Goal: Task Accomplishment & Management: Use online tool/utility

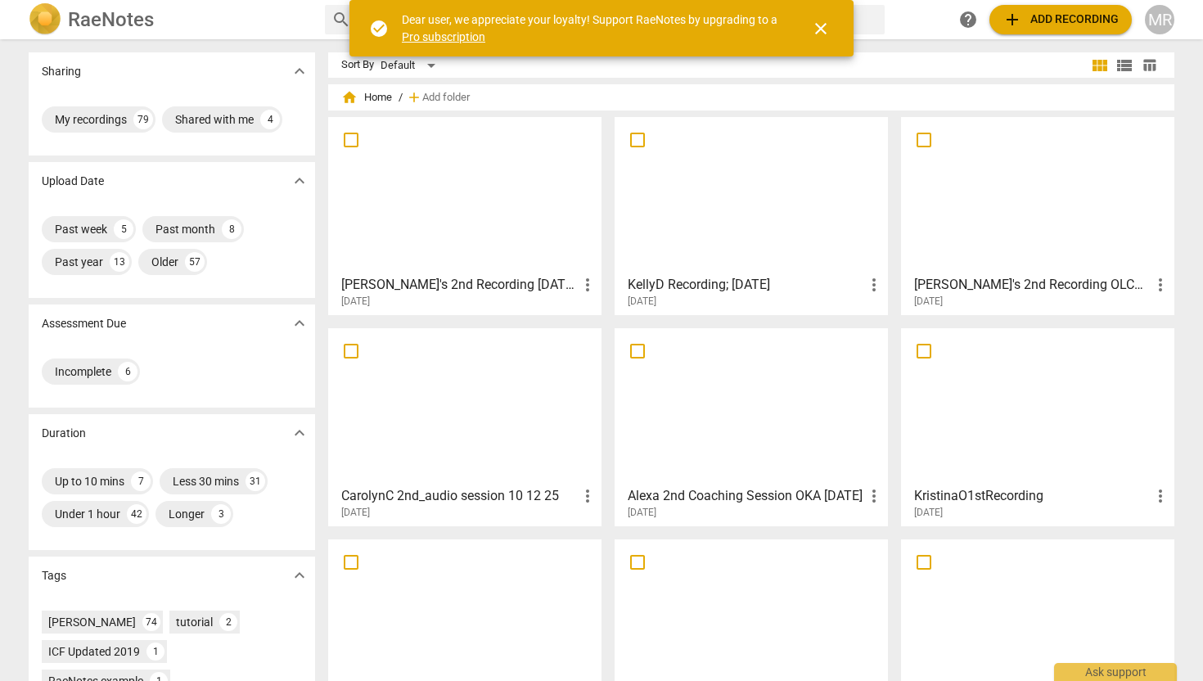
click at [1037, 19] on span "add Add recording" at bounding box center [1060, 20] width 116 height 20
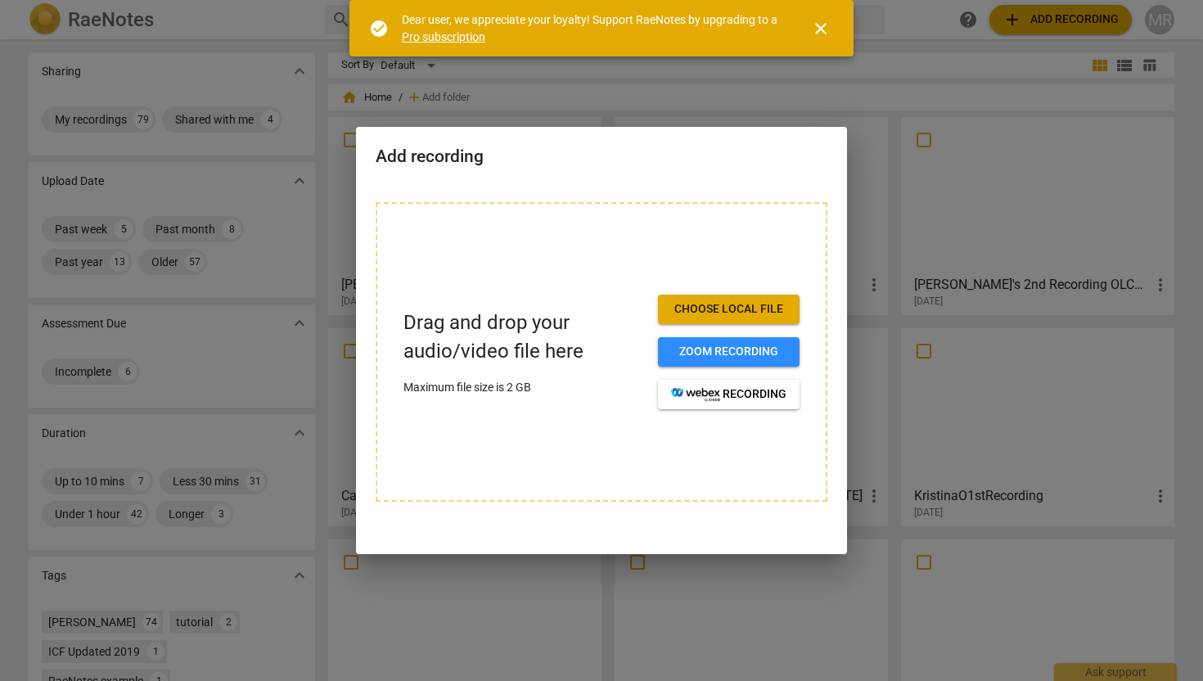
click at [696, 310] on span "Choose local file" at bounding box center [728, 309] width 115 height 16
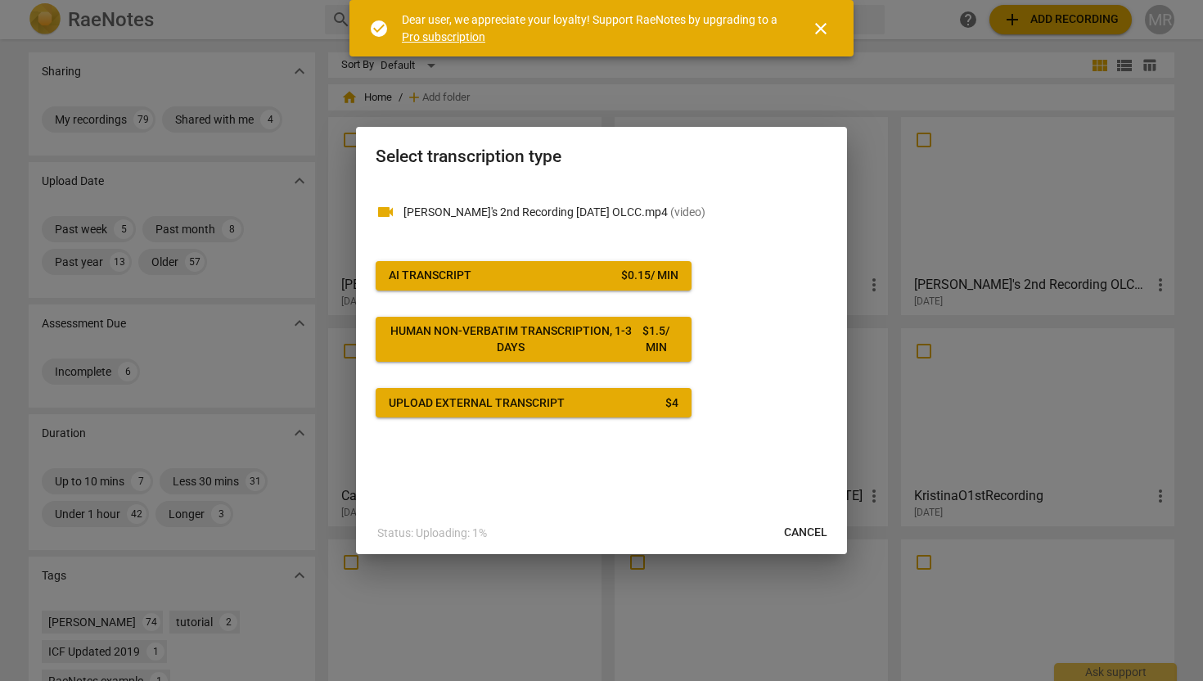
click at [635, 264] on button "AI Transcript $ 0.15 / min" at bounding box center [534, 275] width 316 height 29
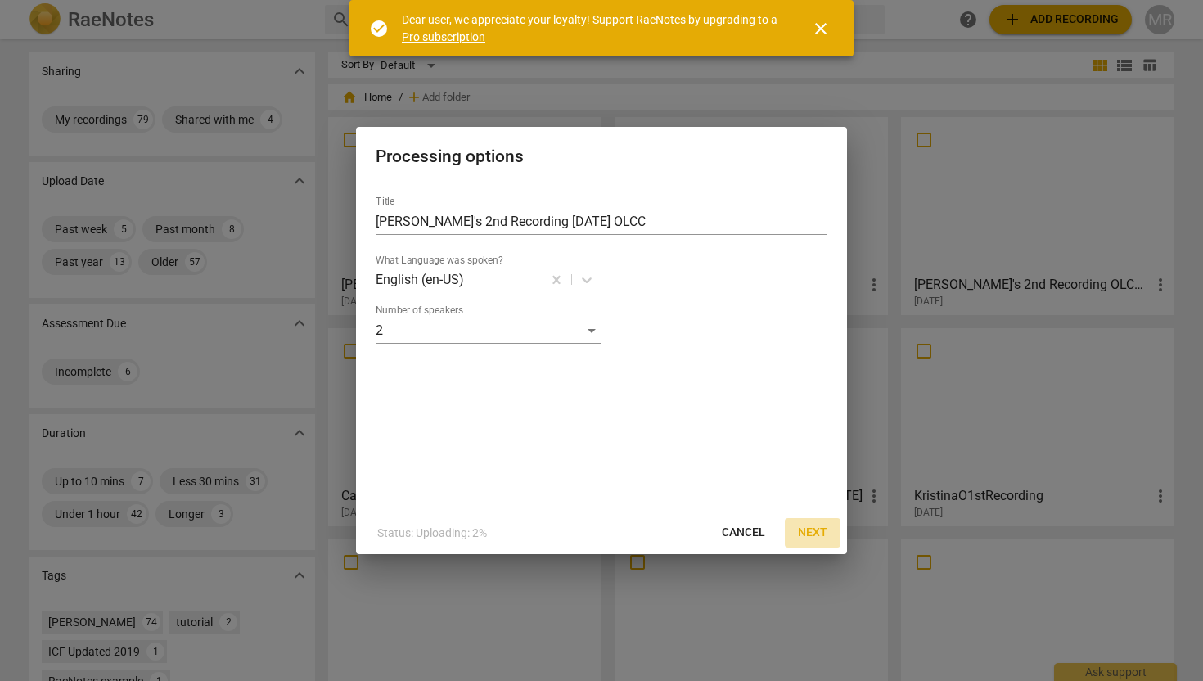
click at [817, 525] on span "Next" at bounding box center [812, 533] width 29 height 16
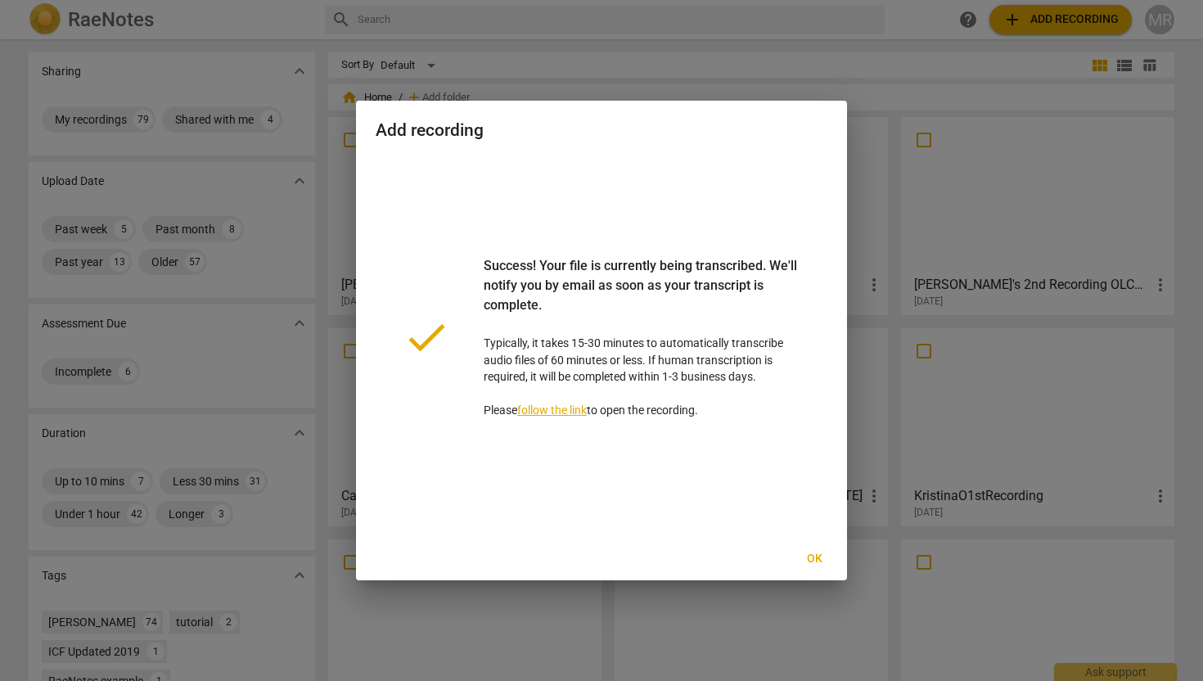
click at [816, 554] on span "Ok" at bounding box center [814, 559] width 26 height 16
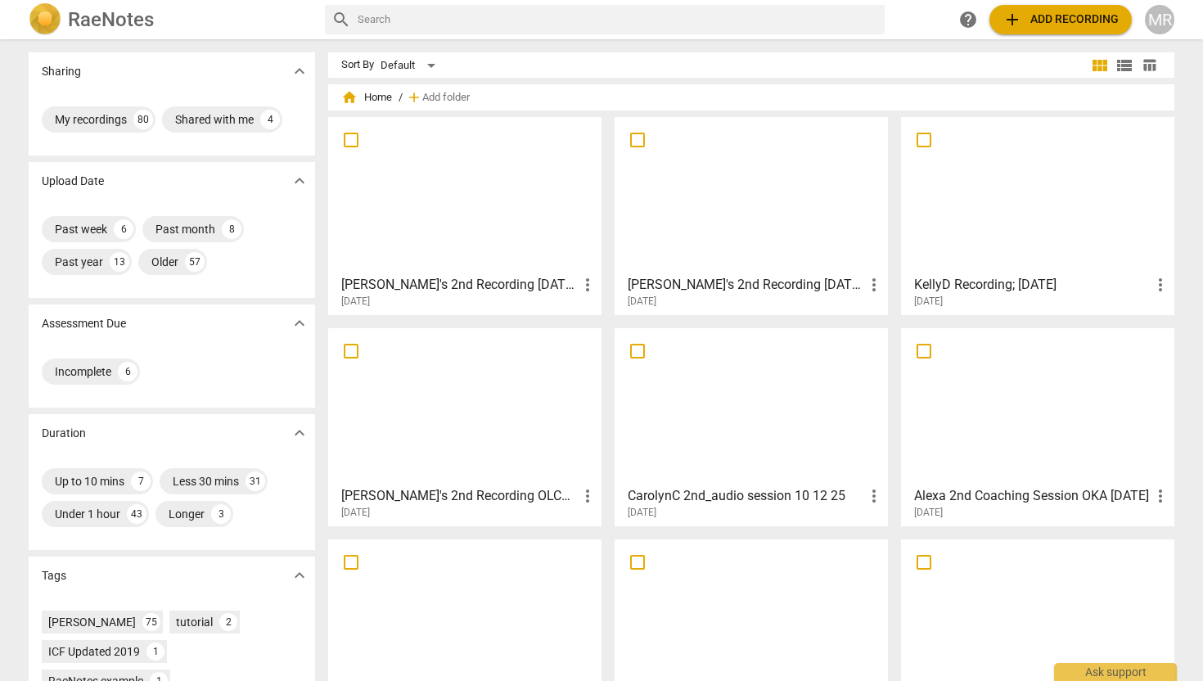
click at [516, 259] on div at bounding box center [465, 195] width 262 height 145
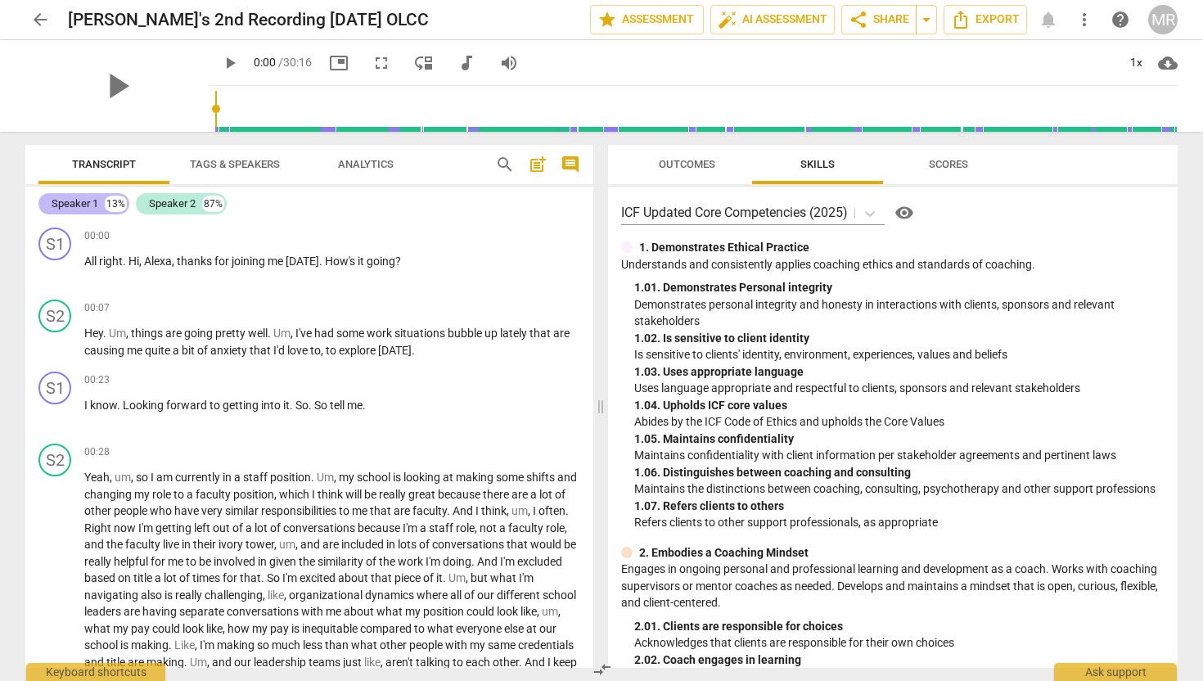
click at [78, 209] on div "Speaker 1" at bounding box center [75, 204] width 47 height 16
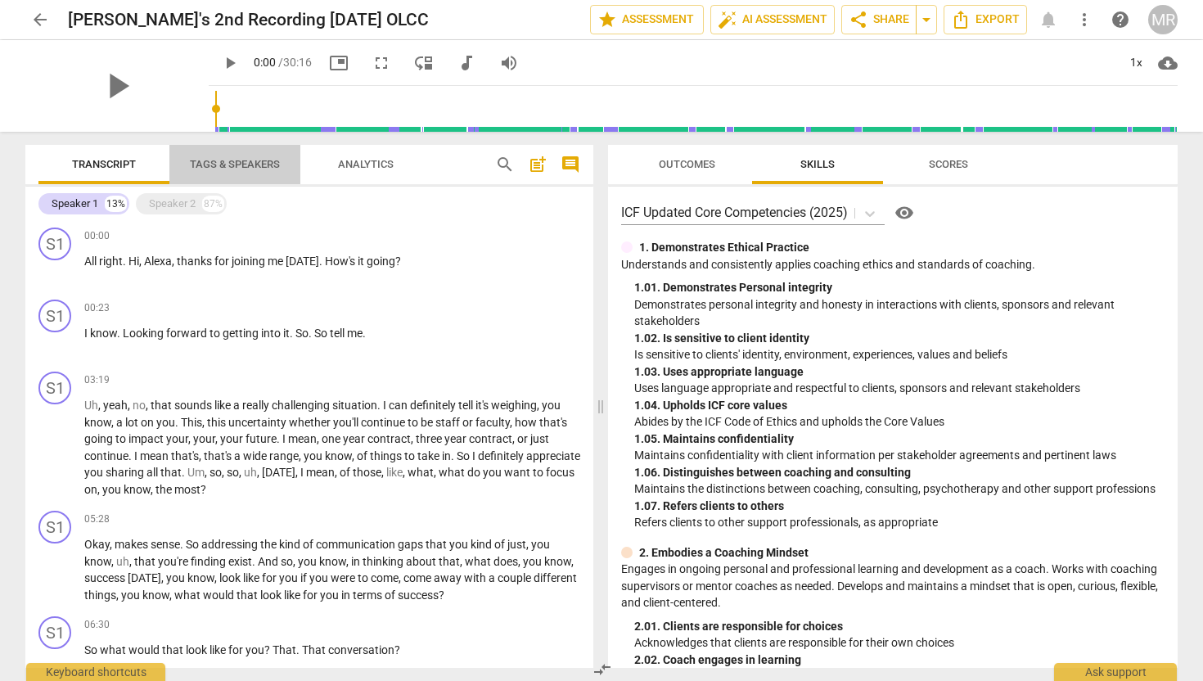
click at [218, 163] on span "Tags & Speakers" at bounding box center [235, 164] width 90 height 12
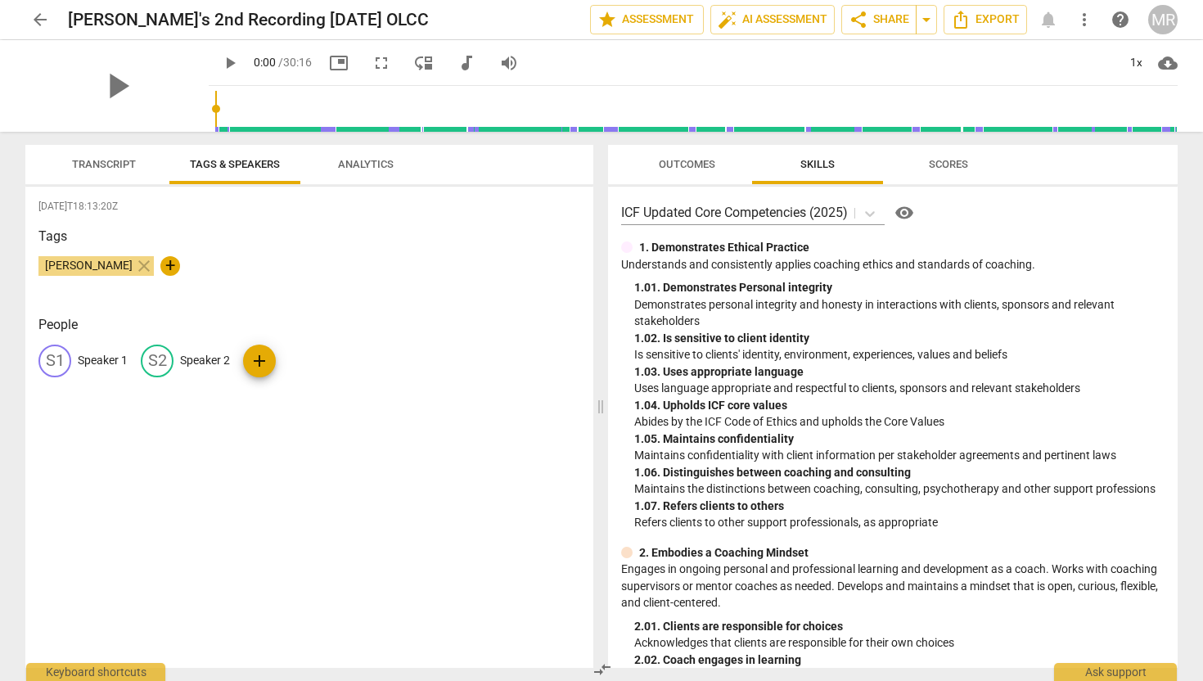
click at [57, 365] on div "S1" at bounding box center [54, 361] width 33 height 33
type input "Coach"
click at [286, 364] on p "Speaker 2" at bounding box center [311, 360] width 50 height 17
type input "Client"
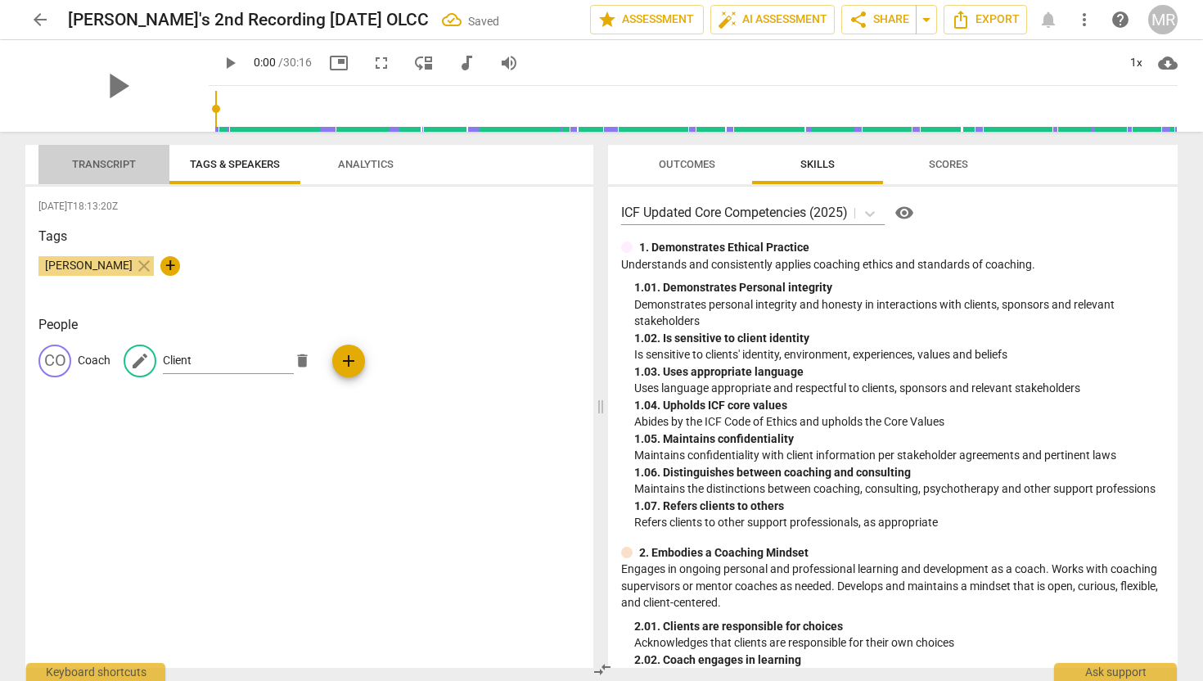
click at [119, 168] on span "Transcript" at bounding box center [104, 164] width 64 height 12
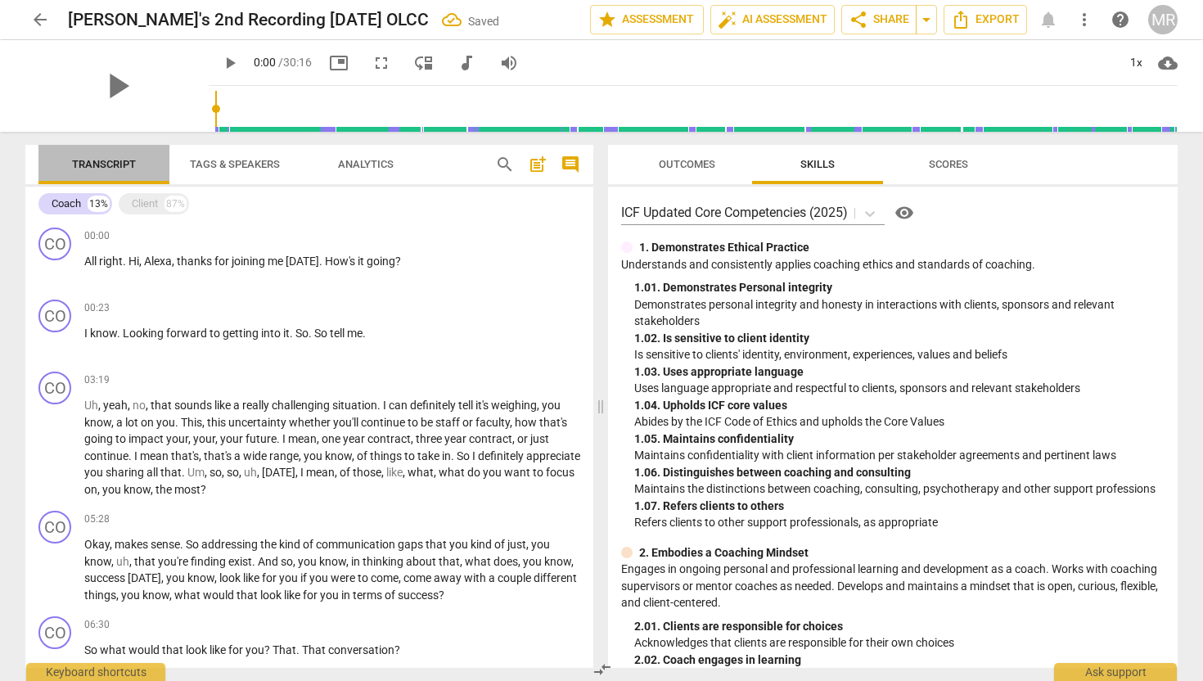
click at [119, 161] on span "Transcript" at bounding box center [104, 164] width 64 height 12
click at [132, 205] on div "Client" at bounding box center [145, 204] width 26 height 16
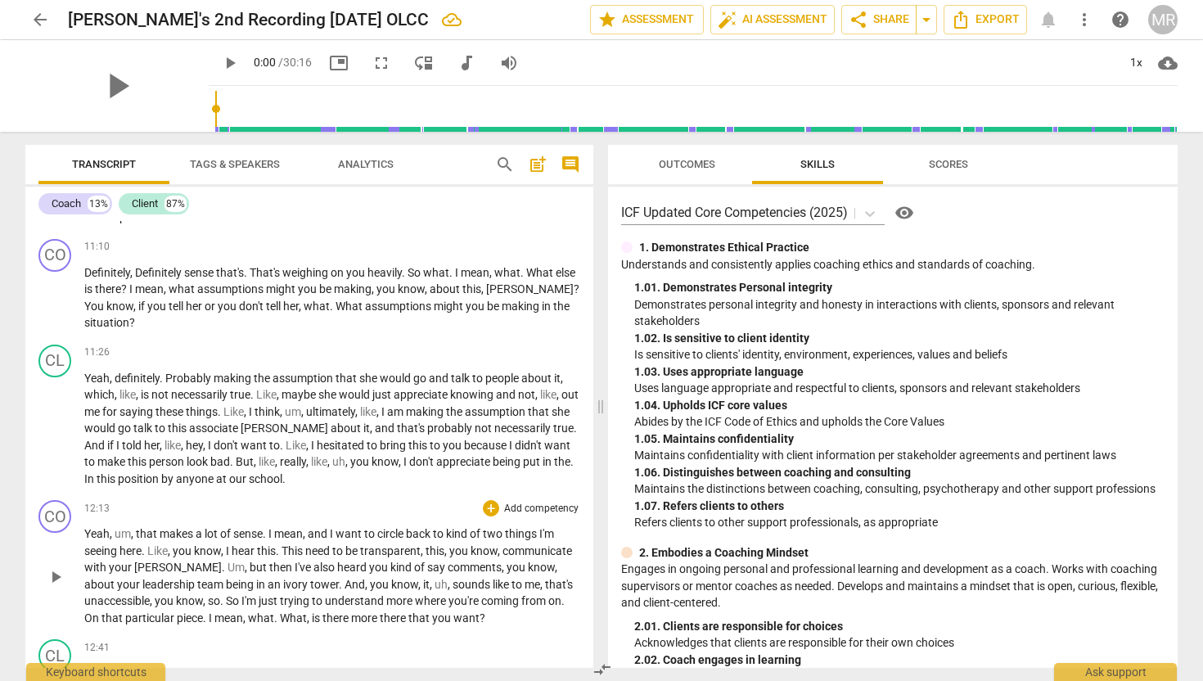
scroll to position [2601, 0]
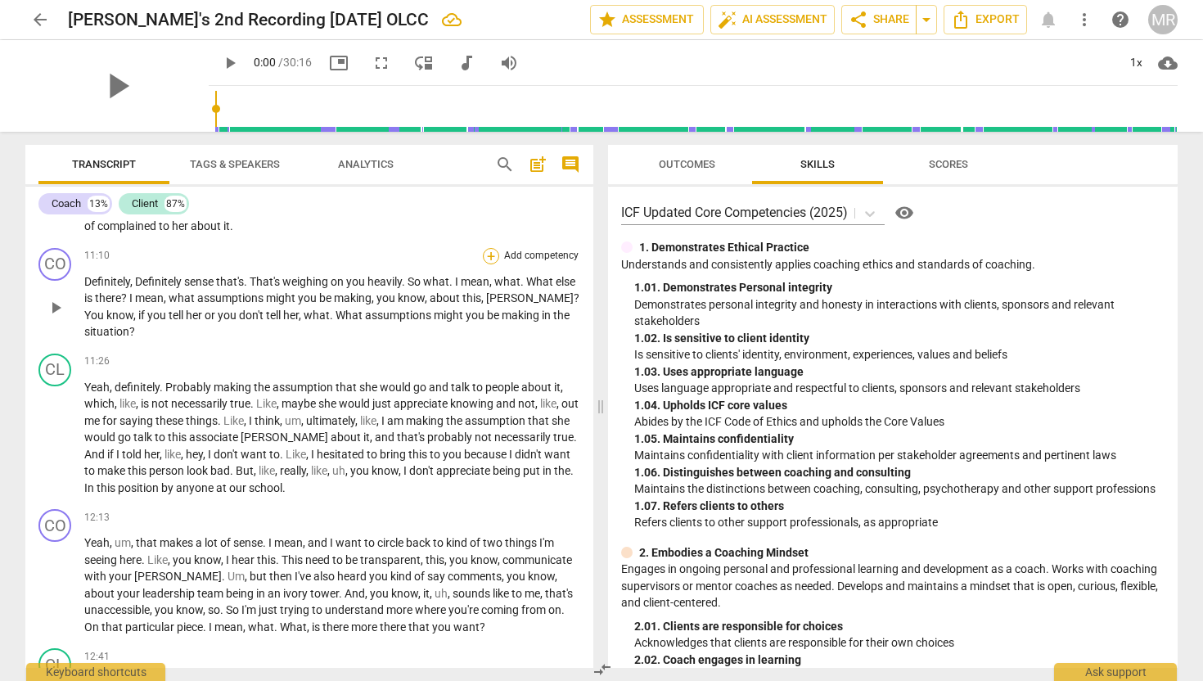
click at [489, 264] on div "+" at bounding box center [491, 256] width 16 height 16
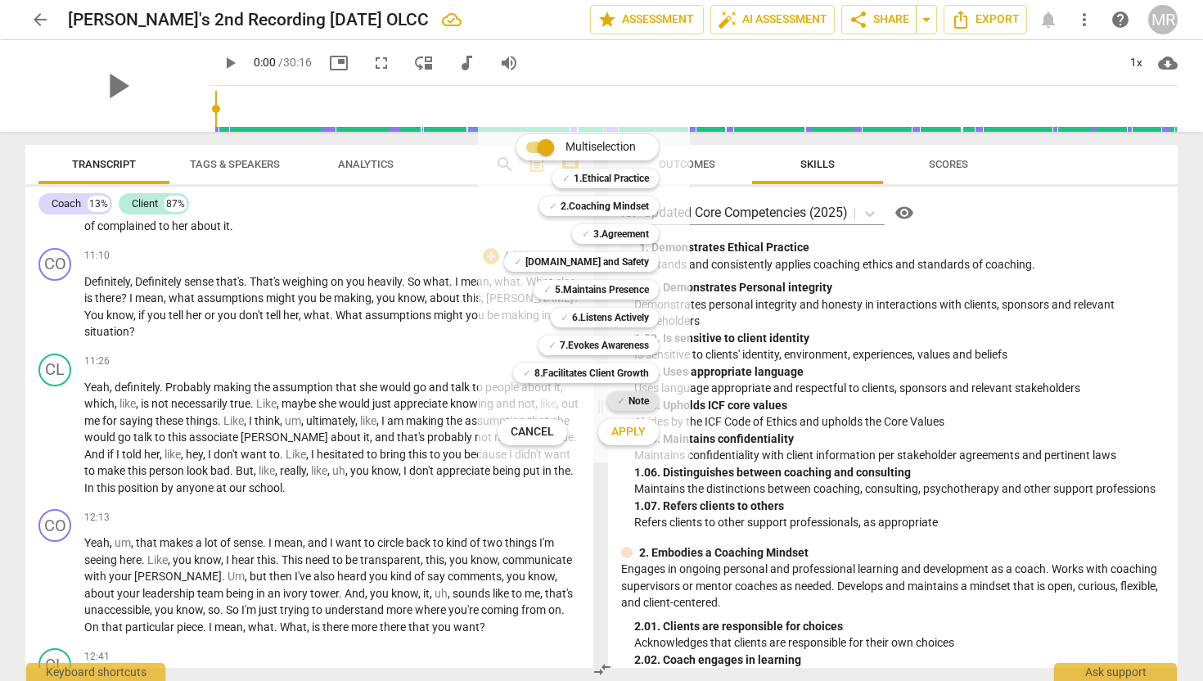
click at [633, 403] on b "Note" at bounding box center [638, 401] width 20 height 20
click at [632, 430] on span "Apply" at bounding box center [628, 432] width 34 height 16
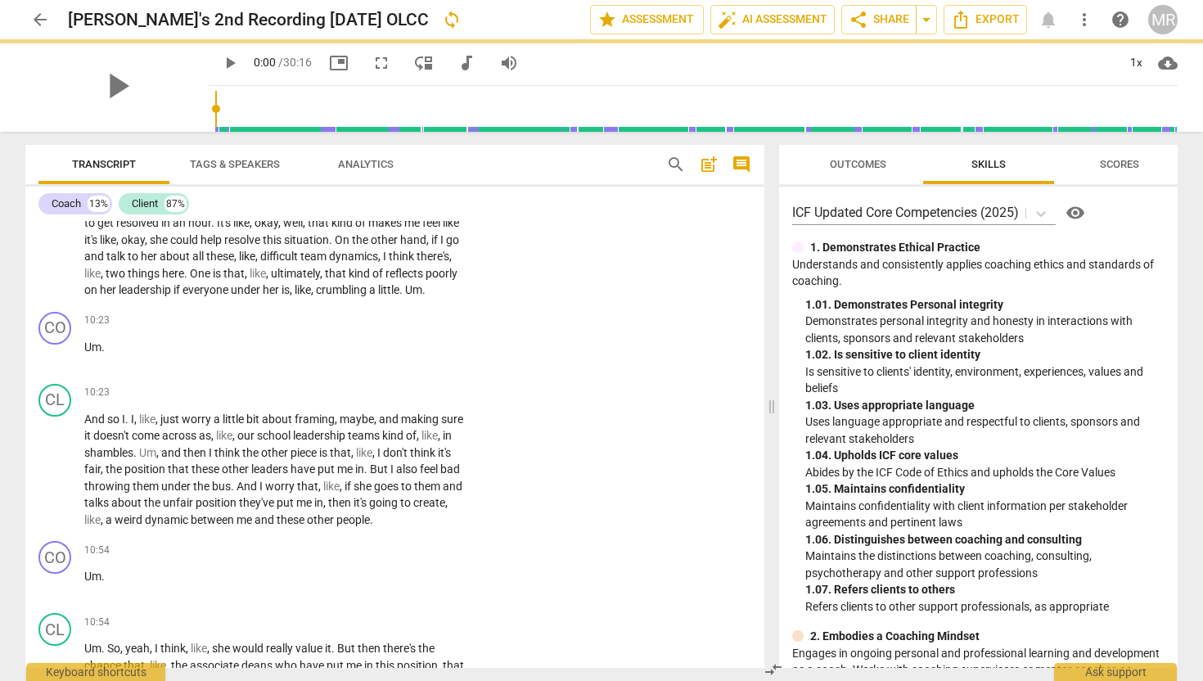
scroll to position [3038, 0]
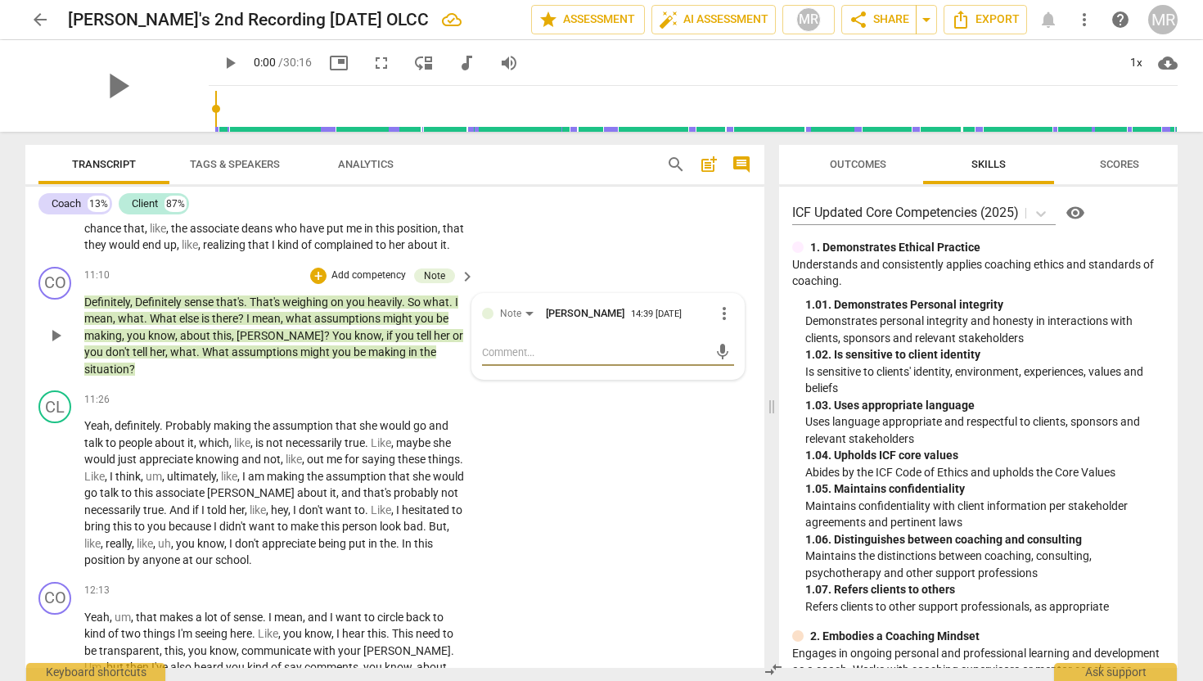
type textarea "E"
type textarea "Ex"
type textarea "Exa"
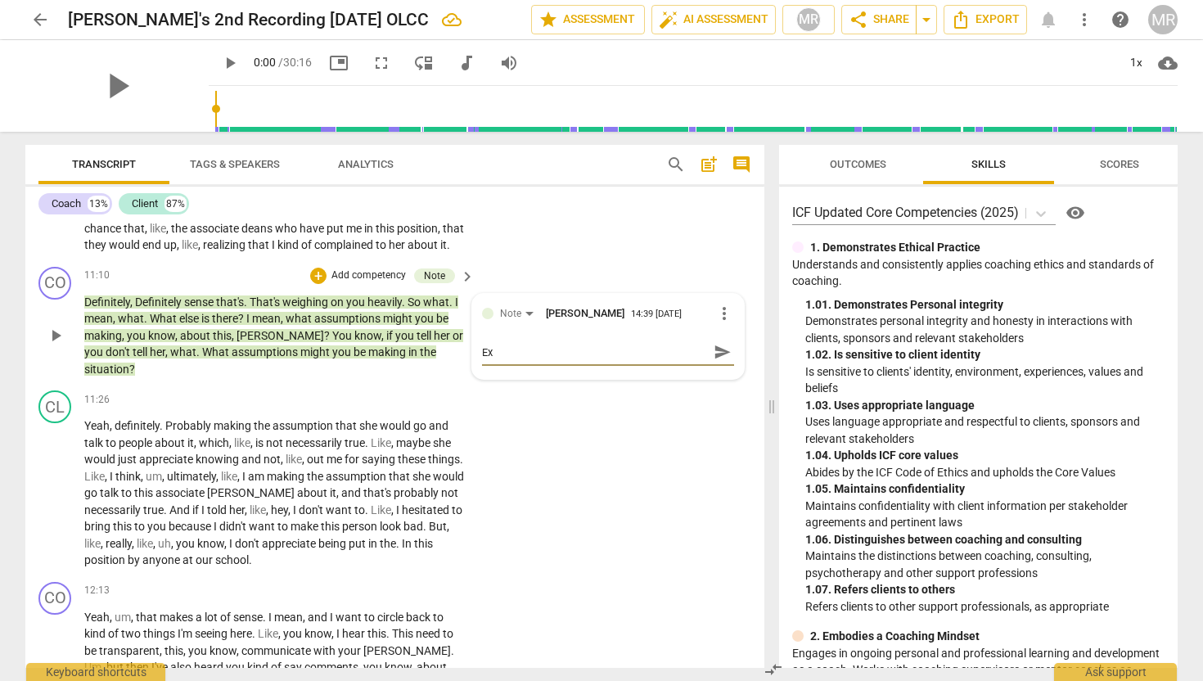
type textarea "Exa"
type textarea "Exam"
type textarea "Examp"
type textarea "Exampl"
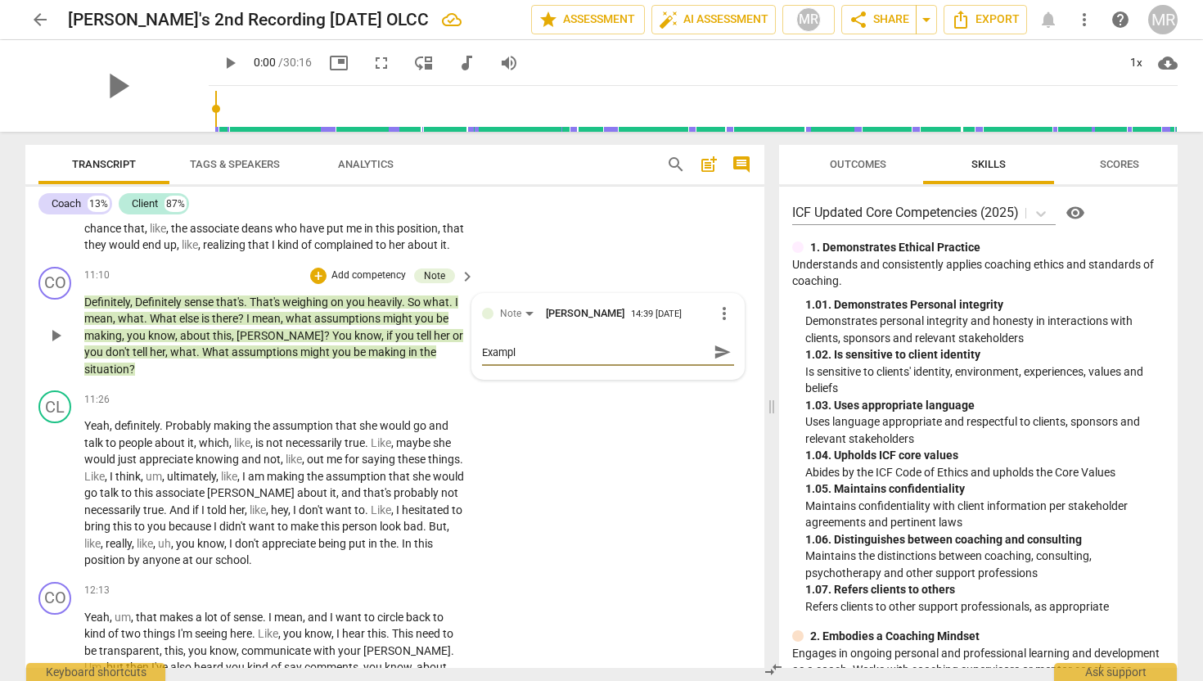
type textarea "Example"
type textarea "Example,"
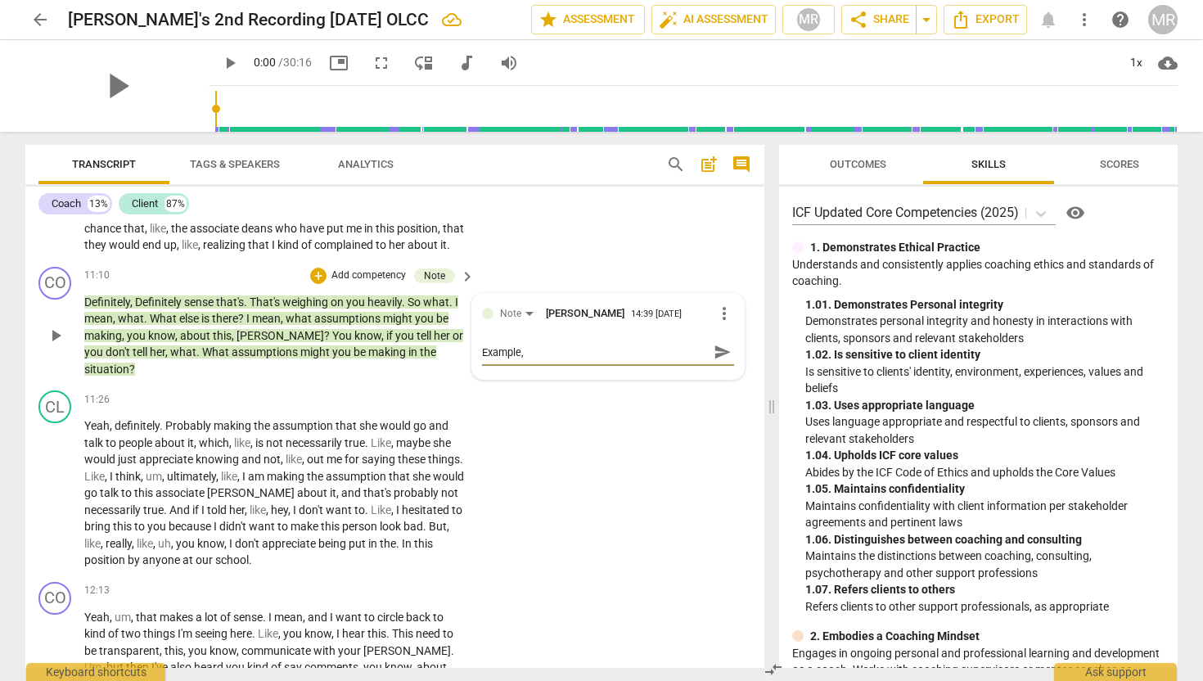
type textarea "Example,"
type textarea "Example, W"
type textarea "Example, Wh"
type textarea "Example, Wha"
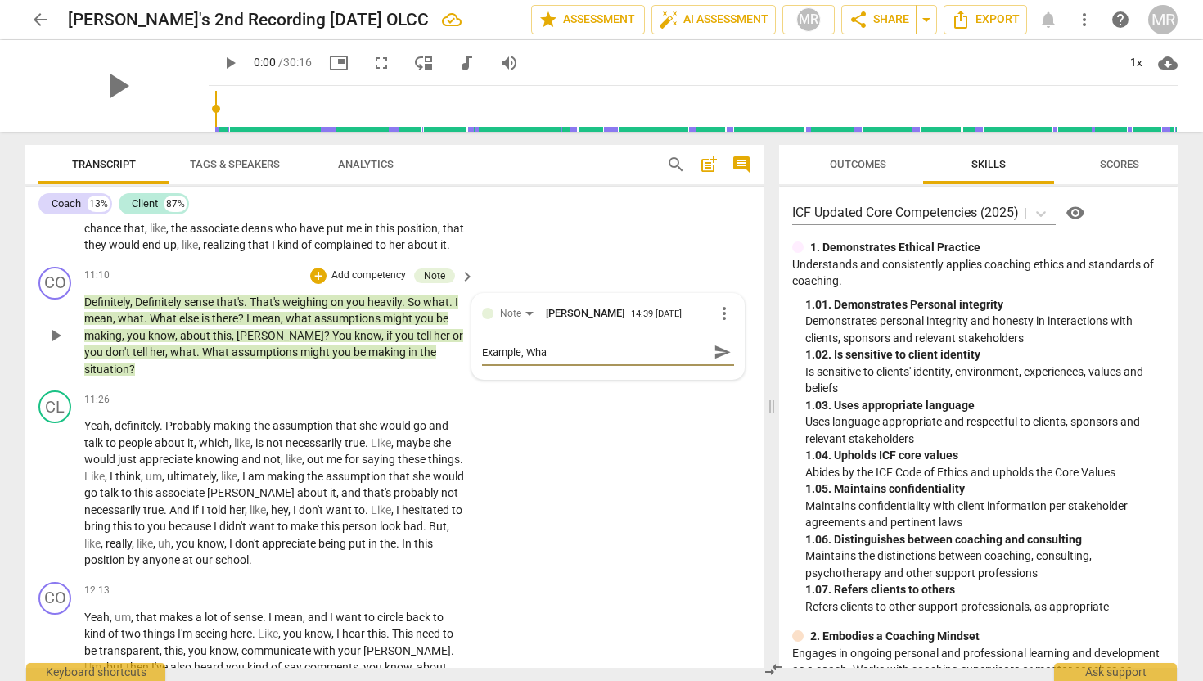
type textarea "Example, What"
type textarea "Example, What i"
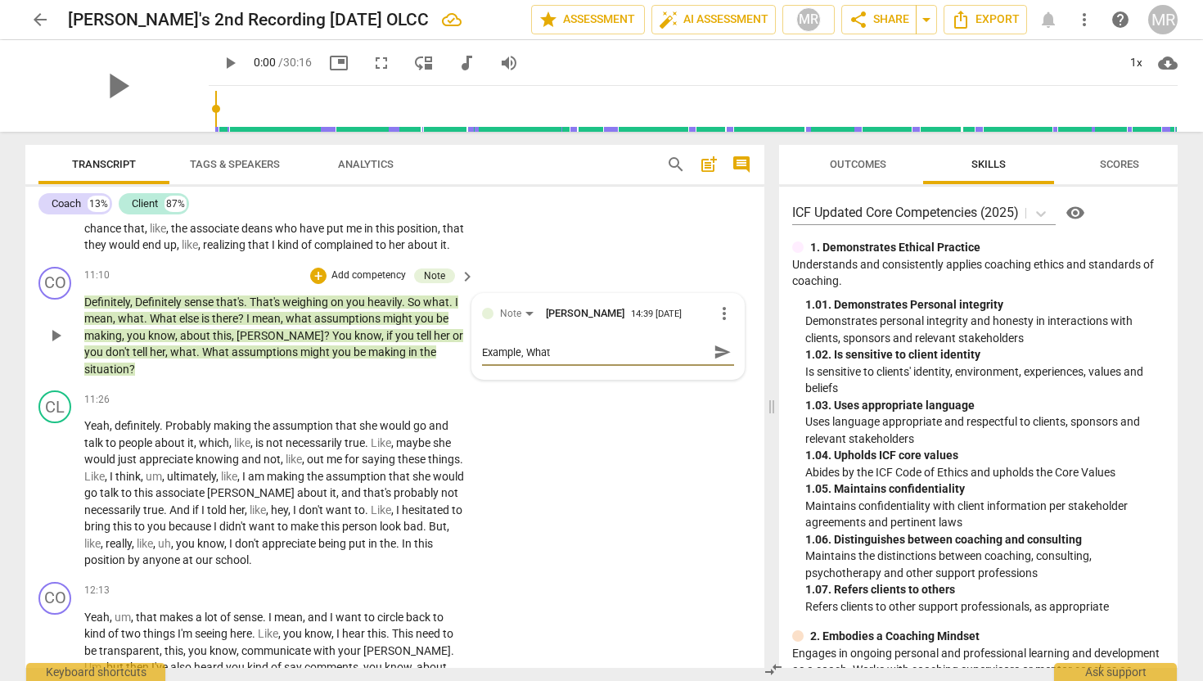
type textarea "Example, What i"
type textarea "Example, What is"
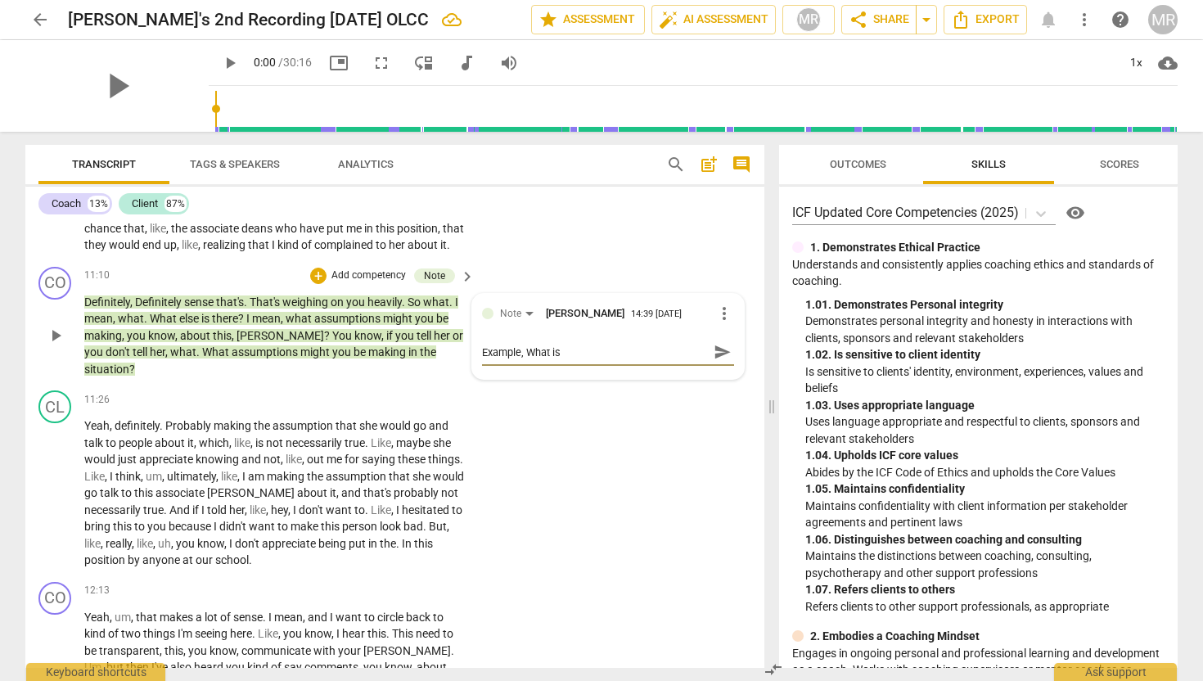
type textarea "Example, What is t"
type textarea "Example, What is th"
type textarea "Example, What is tha"
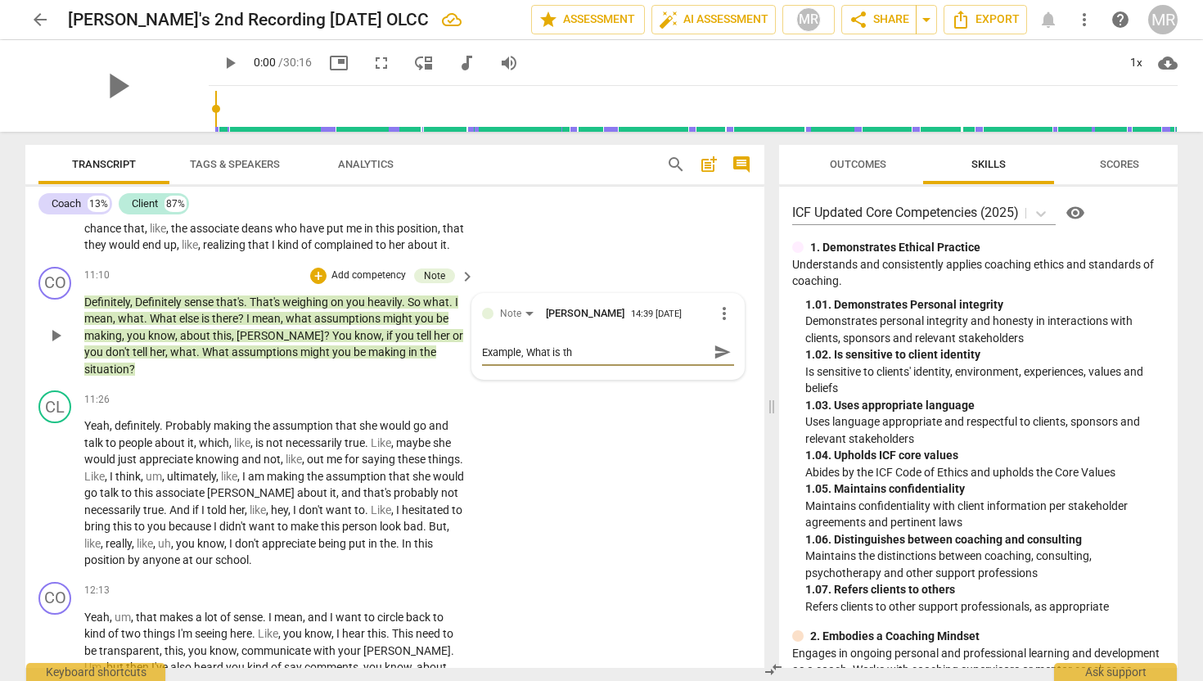
type textarea "Example, What is tha"
type textarea "Example, What is that"
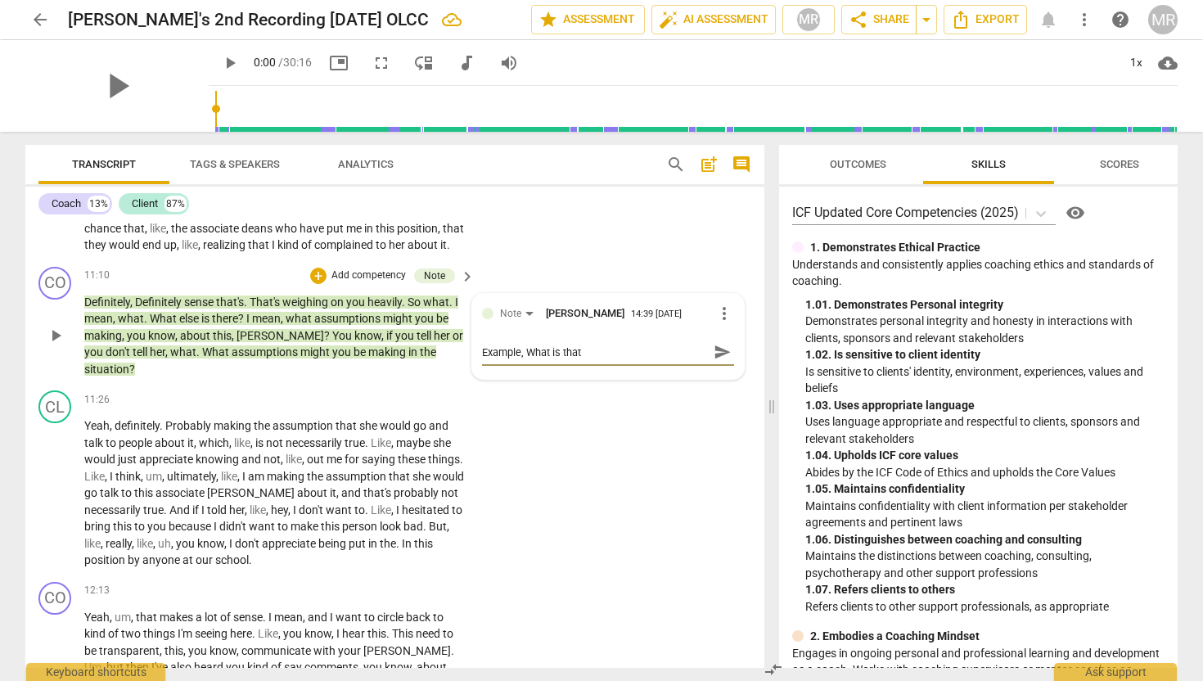
type textarea "Example, What is that w"
type textarea "Example, What is that we"
type textarea "Example, What is that [PERSON_NAME]"
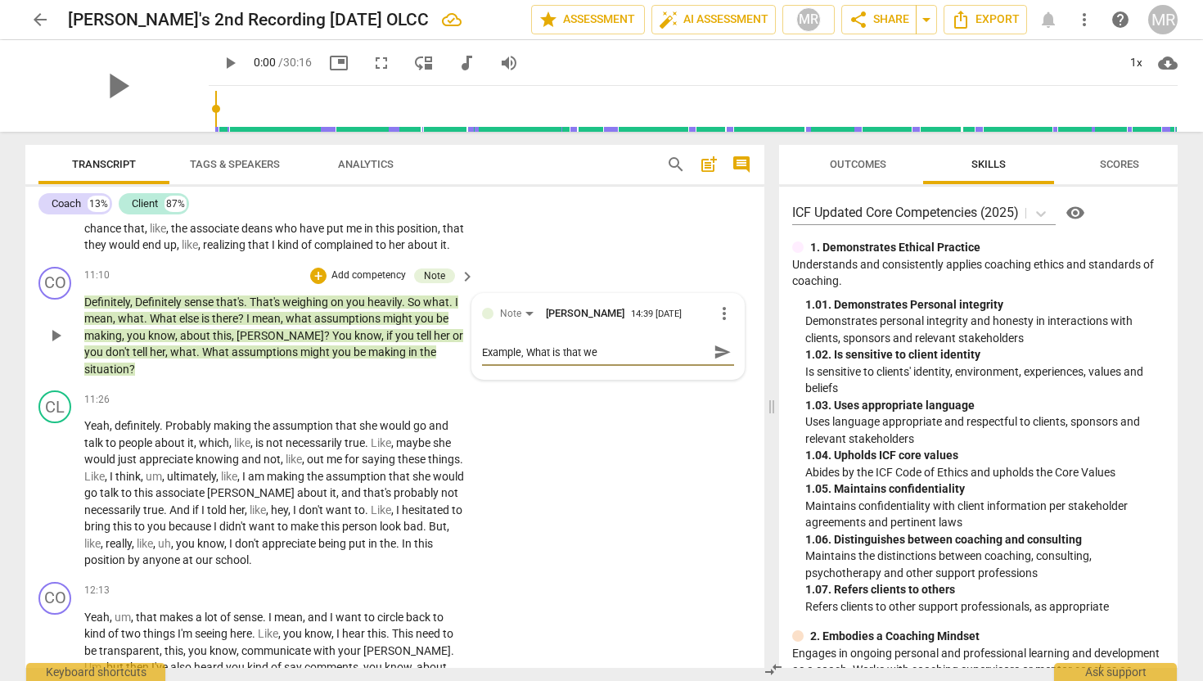
type textarea "Example, What is that [PERSON_NAME]"
type textarea "Example, What is that weig"
type textarea "Example, What is that weigh"
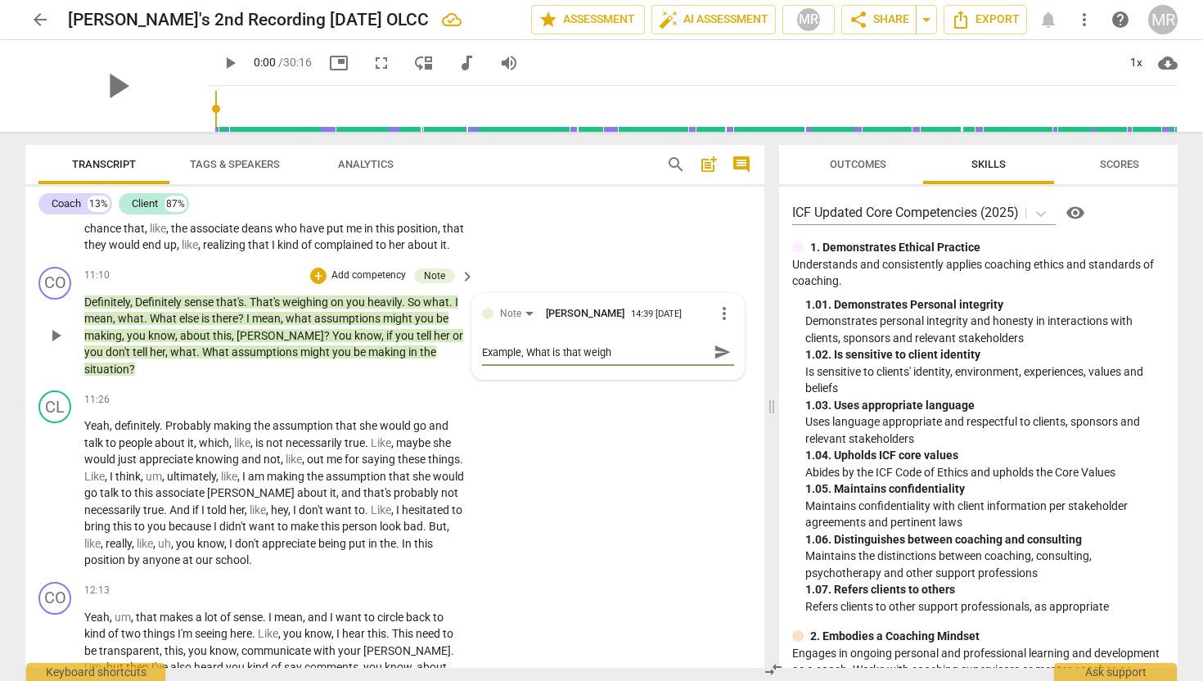
type textarea "Example, What is that weight"
type textarea "Example, What is that weight t"
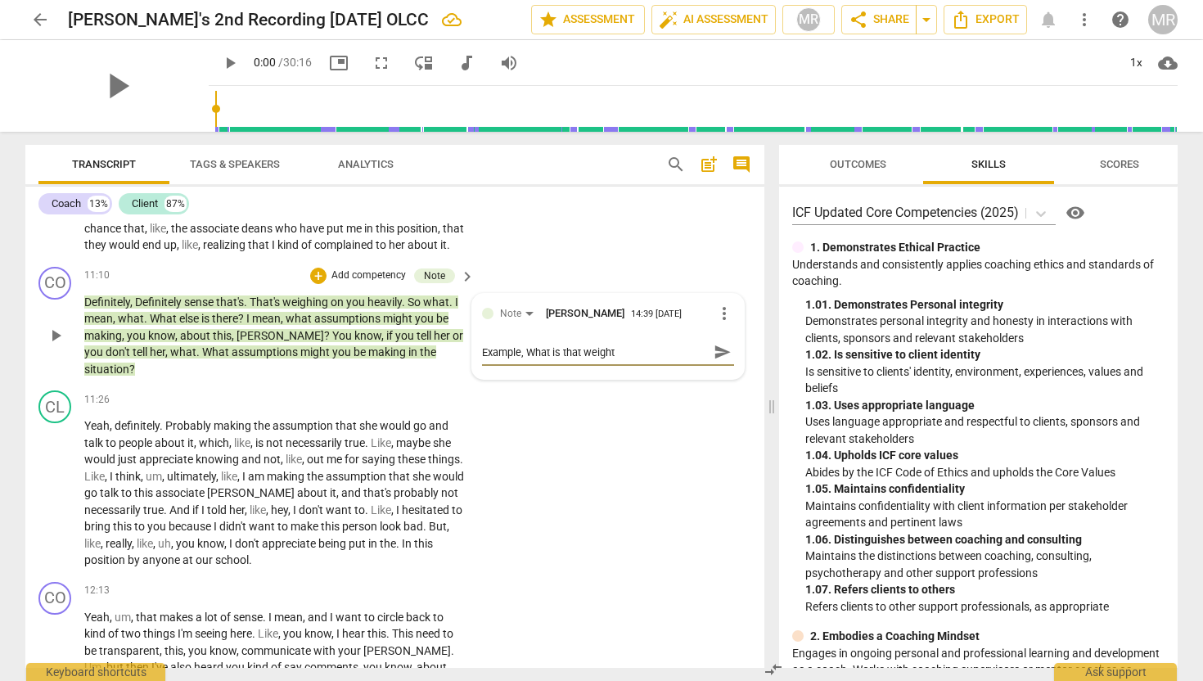
type textarea "Example, What is that weight t"
type textarea "Example, What is that weight te"
type textarea "Example, What is that weight tel"
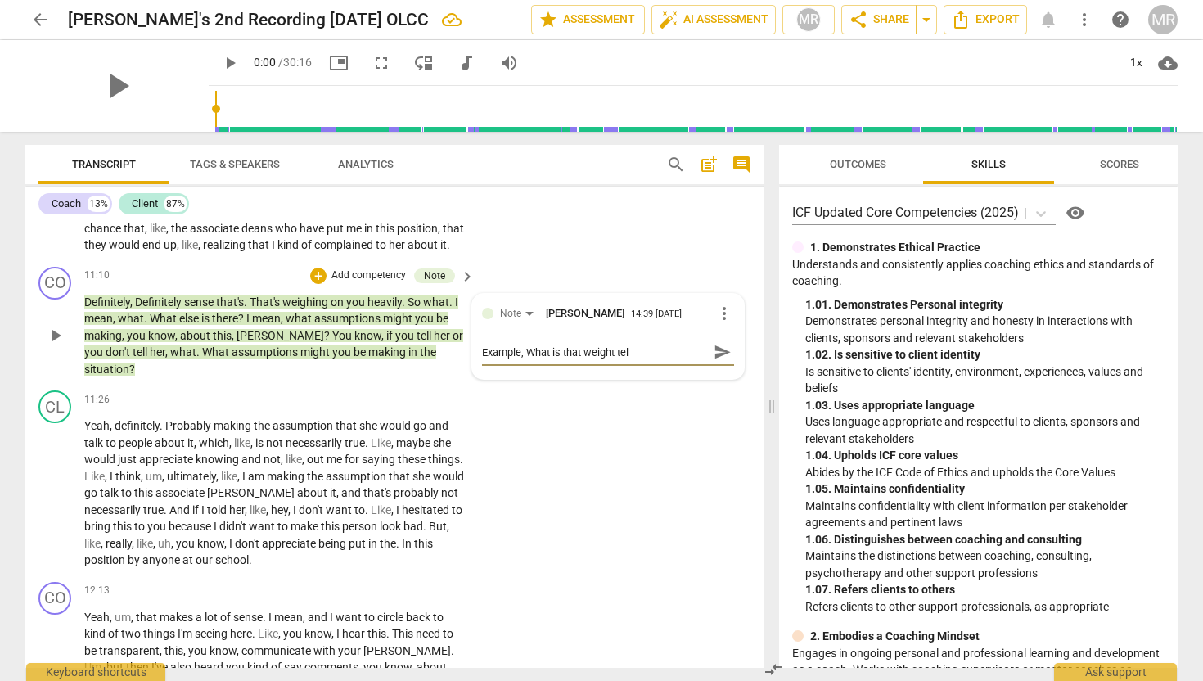
type textarea "Example, What is that weight tell"
type textarea "Example, What is that weight telli"
type textarea "Example, What is that weight tellin"
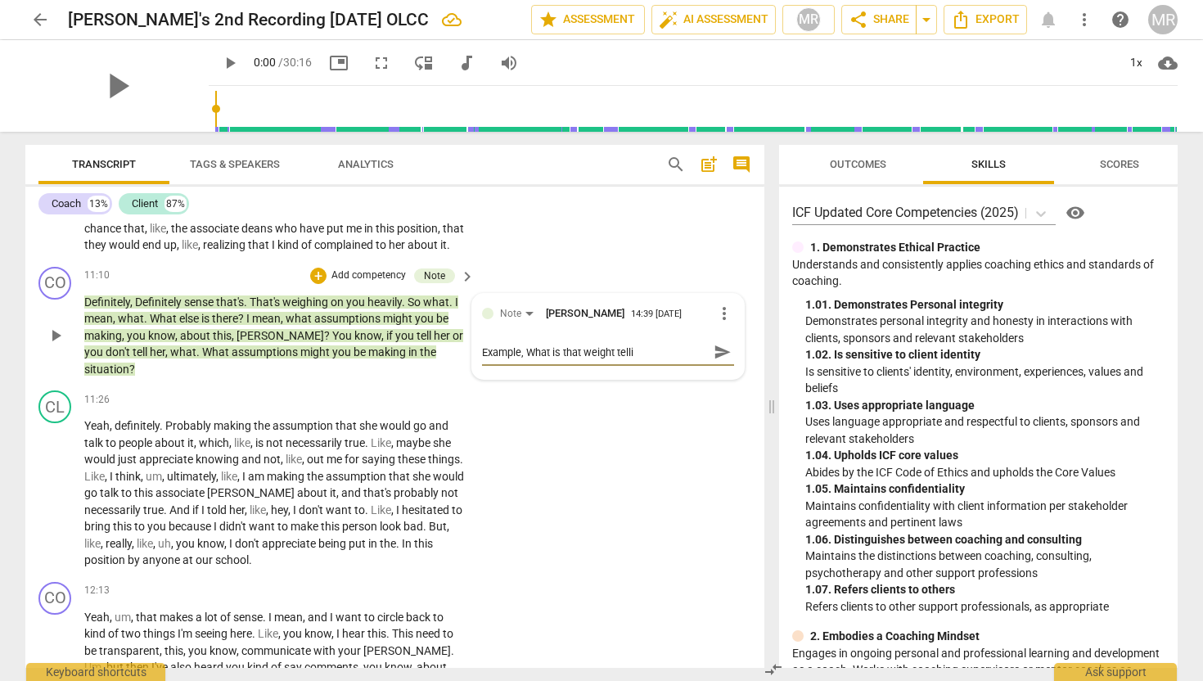
type textarea "Example, What is that weight tellin"
type textarea "Example, What is that weight telling"
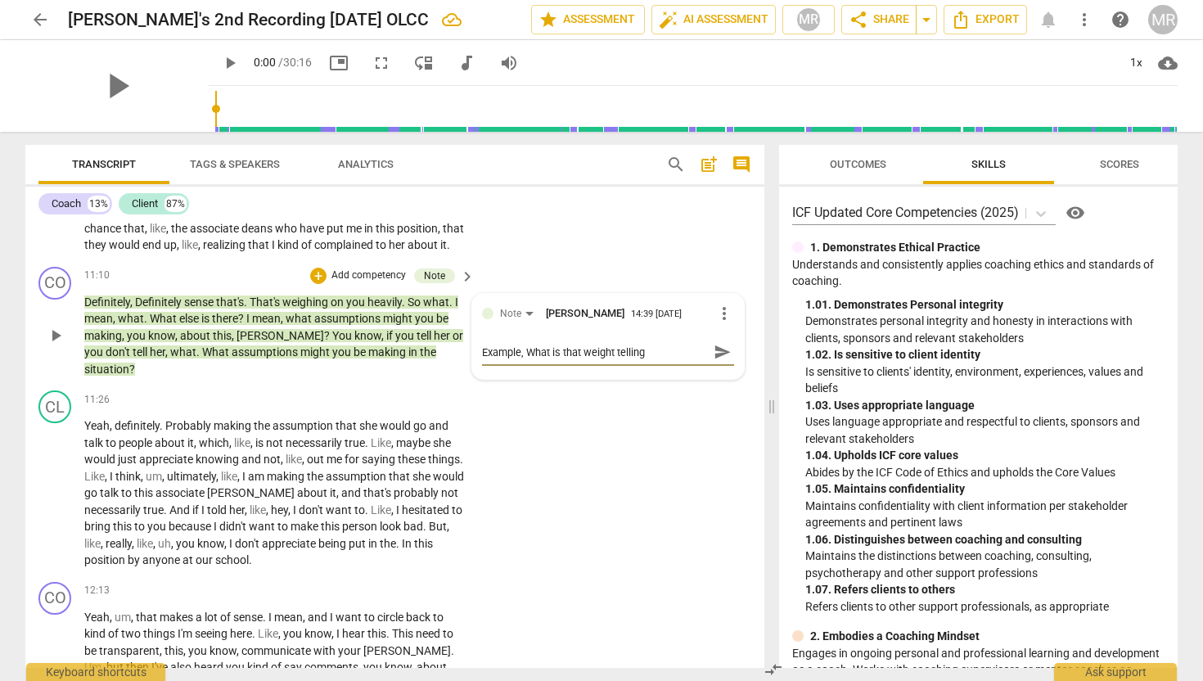
type textarea "Example, What is that weight telling y"
type textarea "Example, What is that weight telling yo"
type textarea "Example, What is that weight telling you"
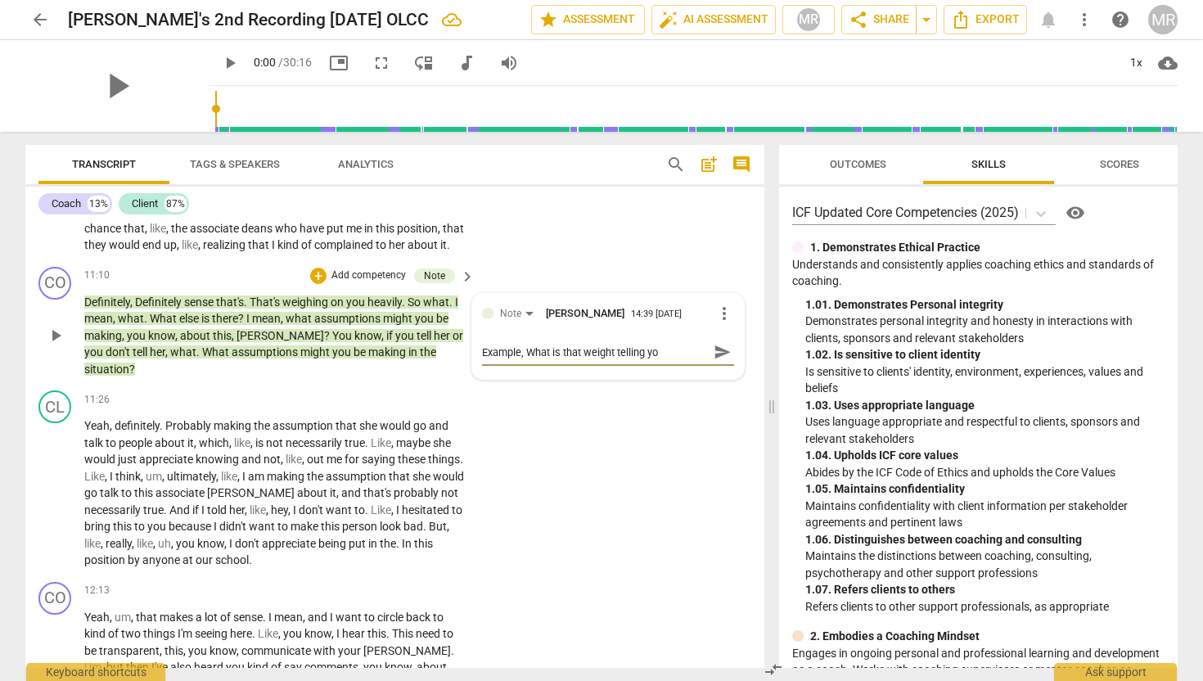
type textarea "Example, What is that weight telling you"
type textarea "Example, What is that weight telling you?"
click at [714, 361] on span "send" at bounding box center [723, 352] width 18 height 18
click at [874, 170] on span "Outcomes" at bounding box center [858, 165] width 96 height 22
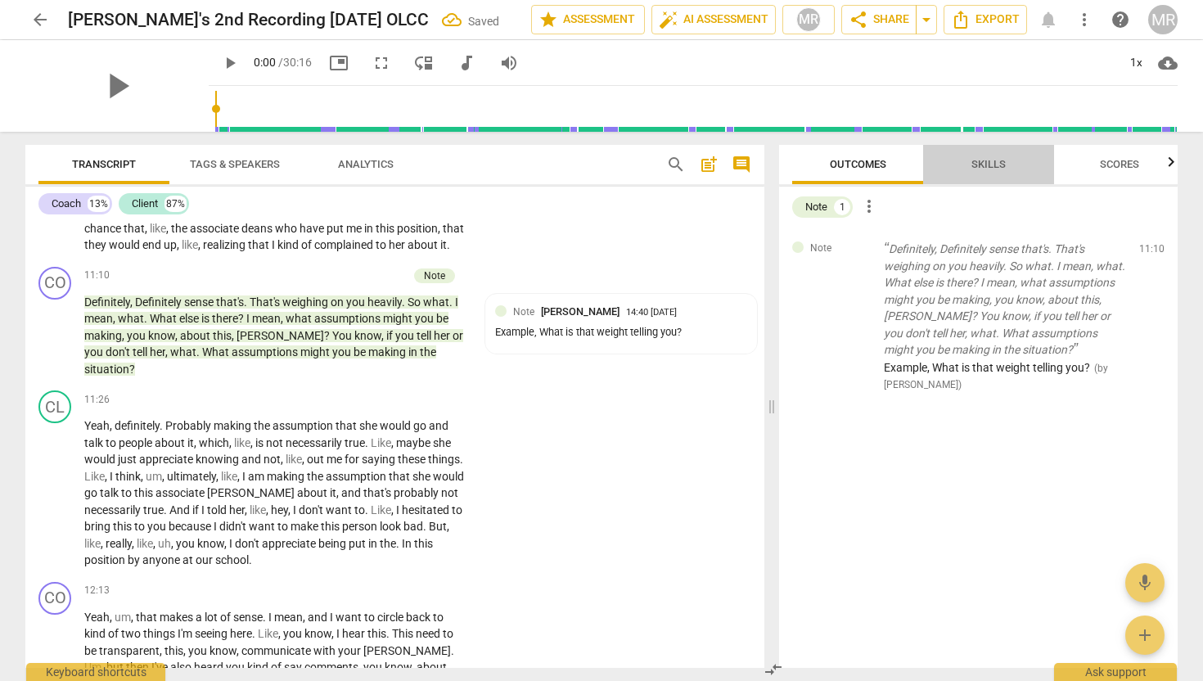
click at [975, 164] on span "Skills" at bounding box center [988, 164] width 34 height 12
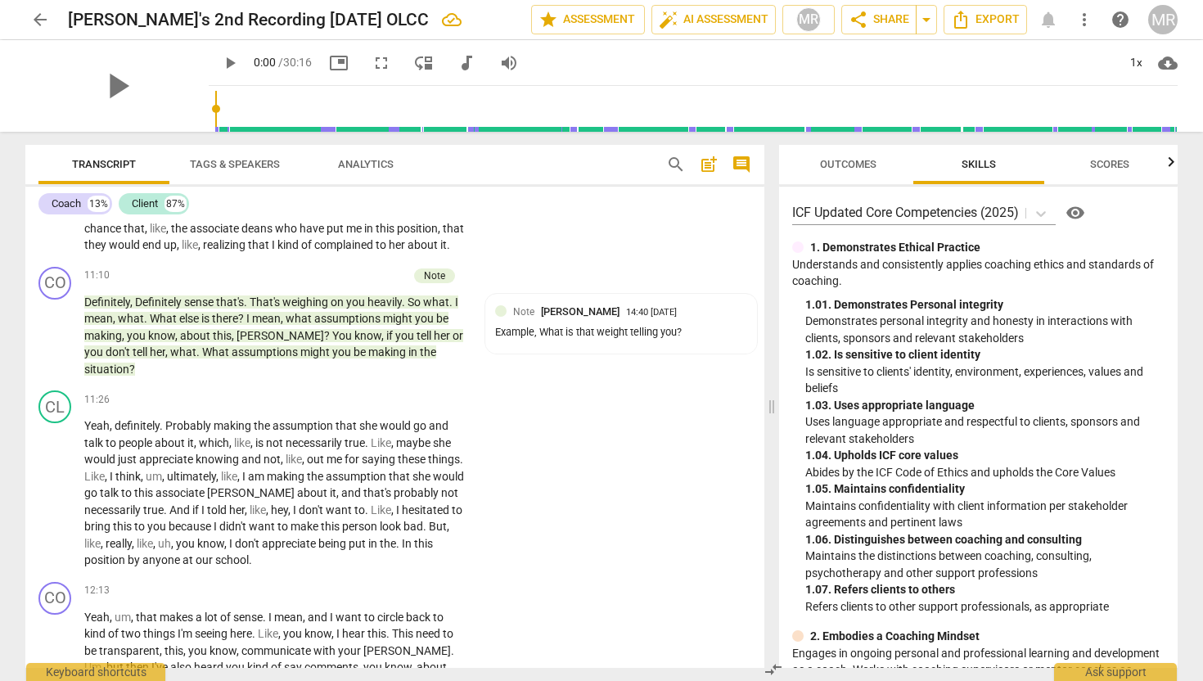
scroll to position [0, 20]
click at [727, 25] on span "auto_fix_high AI Assessment" at bounding box center [714, 20] width 110 height 20
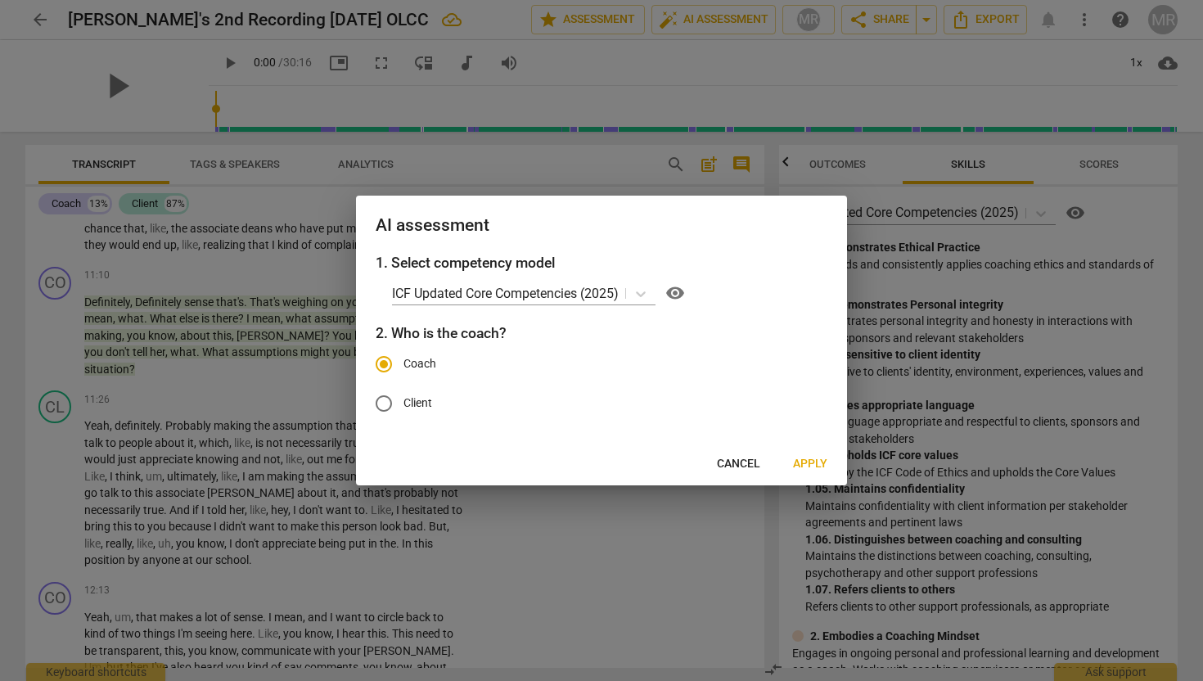
click at [807, 464] on span "Apply" at bounding box center [810, 464] width 34 height 16
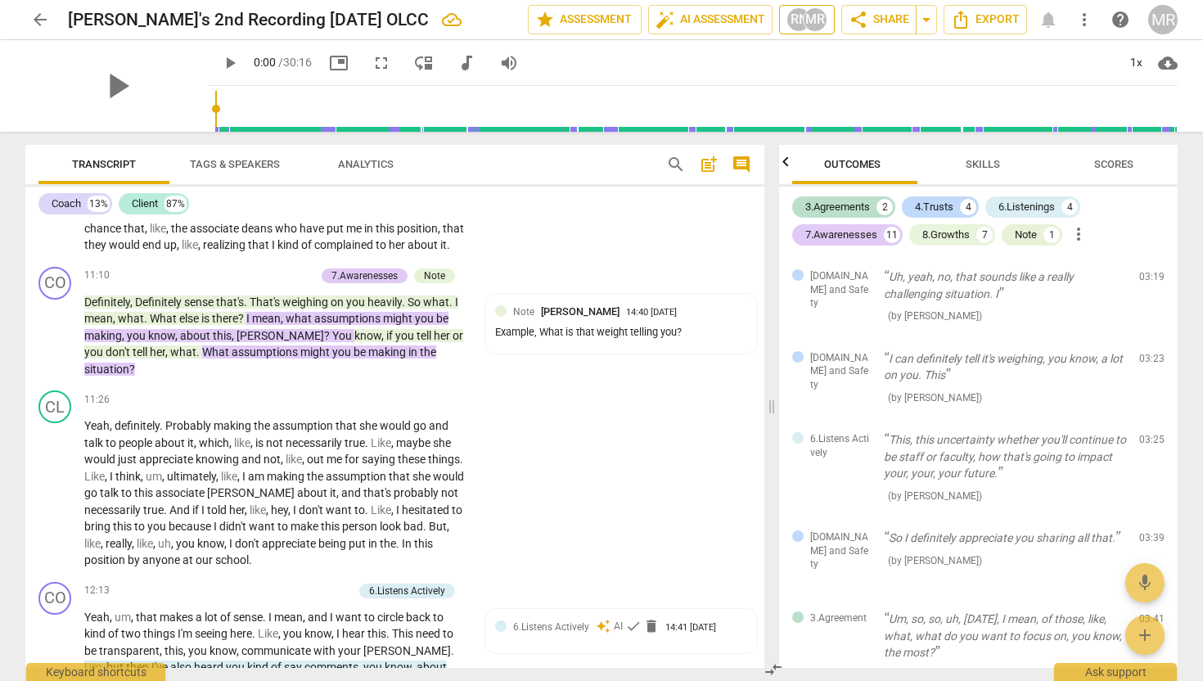
scroll to position [0, 0]
click at [1168, 165] on icon "button" at bounding box center [1171, 162] width 20 height 20
click at [788, 159] on icon "button" at bounding box center [786, 162] width 20 height 20
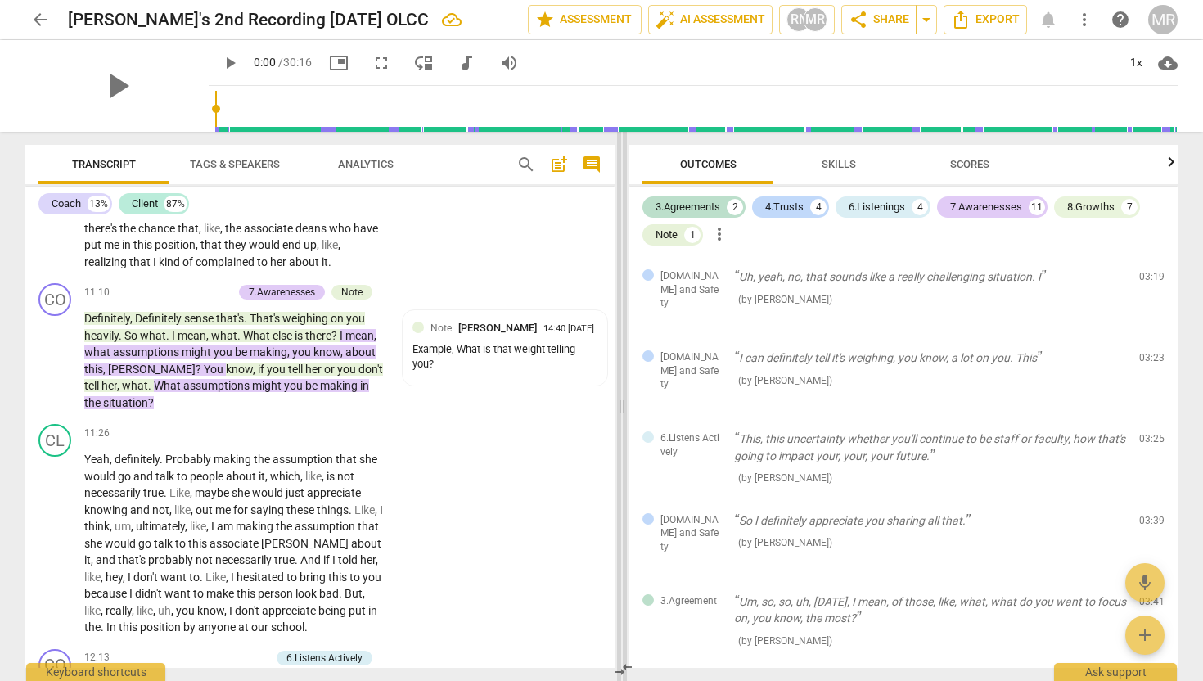
scroll to position [3714, 0]
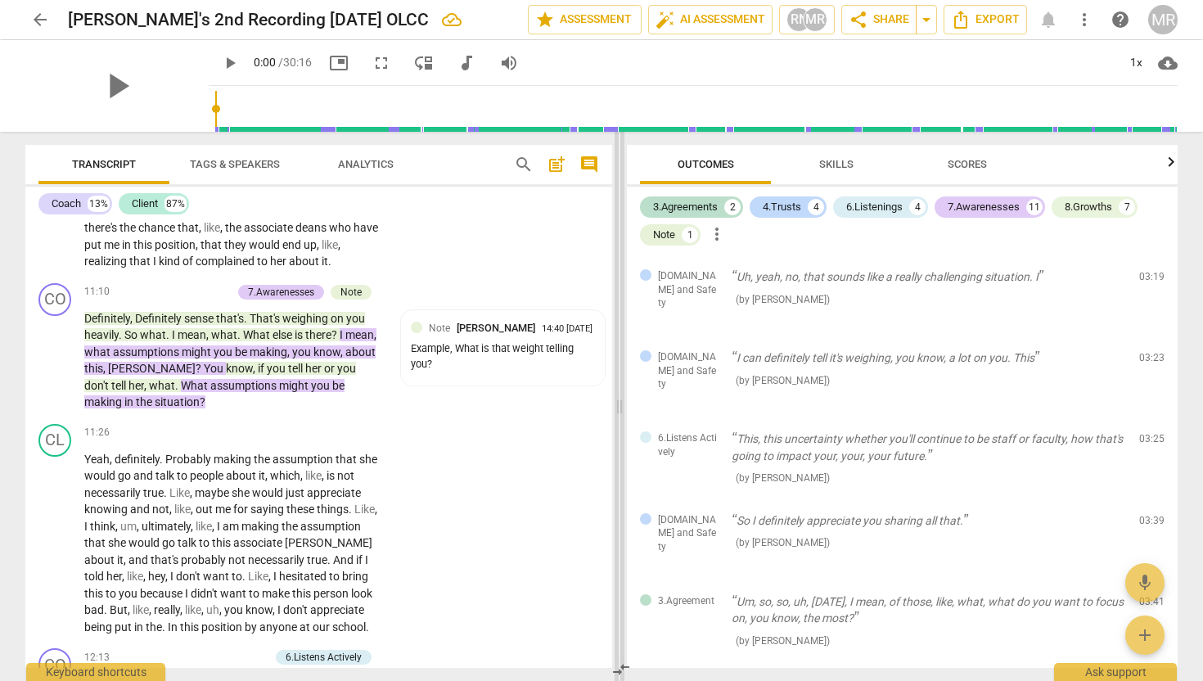
drag, startPoint x: 772, startPoint y: 407, endPoint x: 620, endPoint y: 415, distance: 152.4
click at [620, 415] on span at bounding box center [620, 406] width 10 height 549
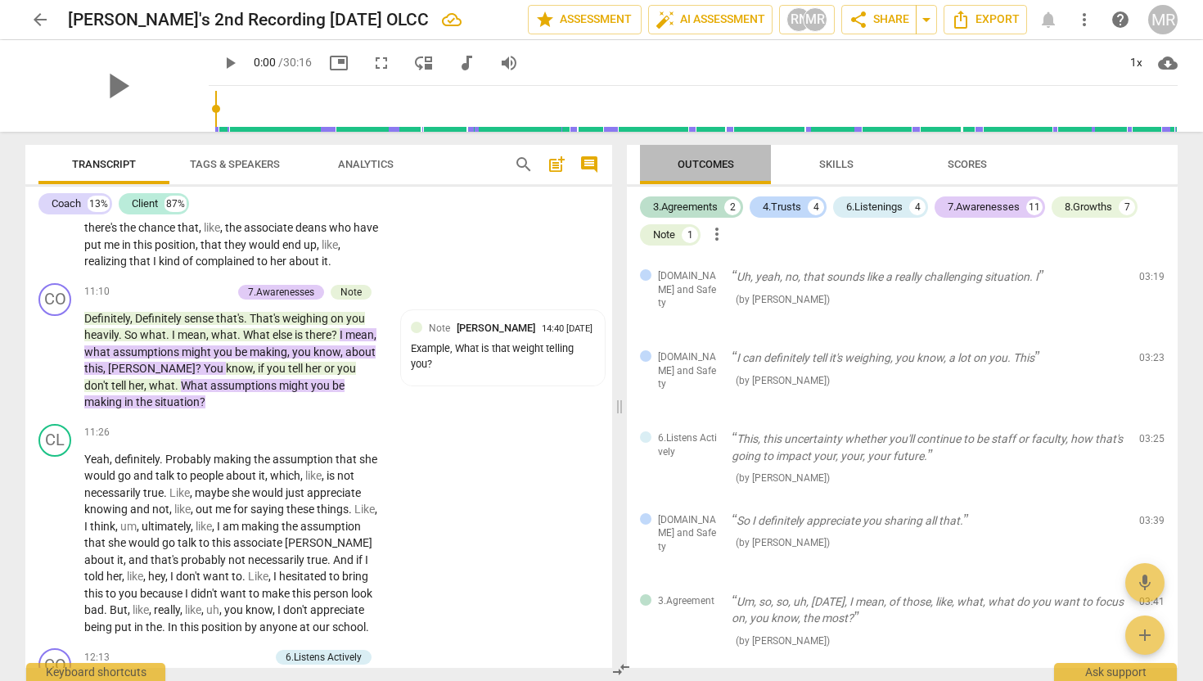
click at [696, 155] on span "Outcomes" at bounding box center [706, 165] width 96 height 22
click at [697, 158] on span "Outcomes" at bounding box center [706, 164] width 56 height 12
click at [619, 27] on span "star Assessment" at bounding box center [584, 20] width 99 height 20
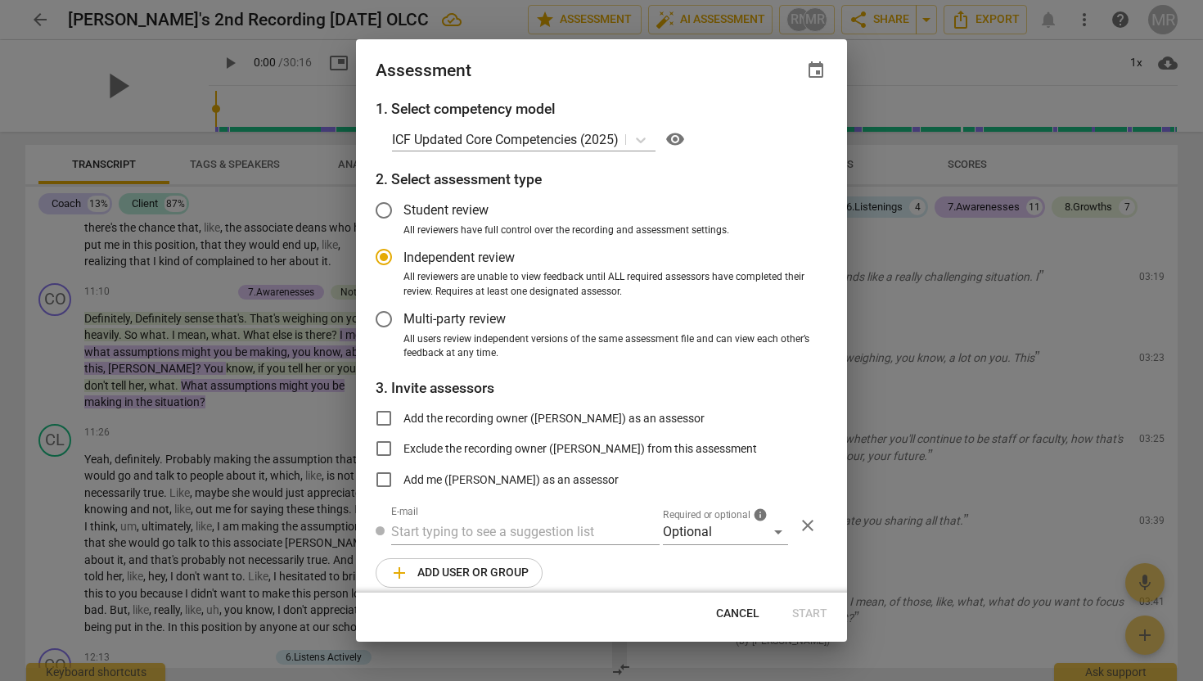
click at [729, 614] on span "Cancel" at bounding box center [737, 614] width 43 height 16
radio input "false"
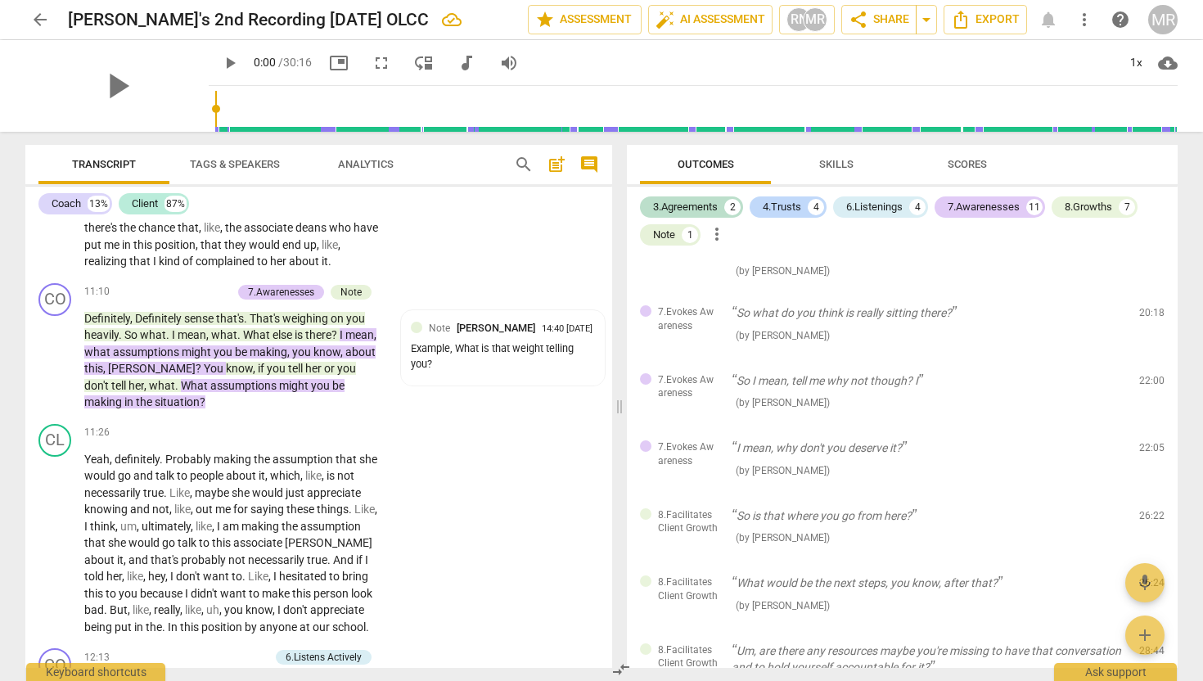
scroll to position [1522, 0]
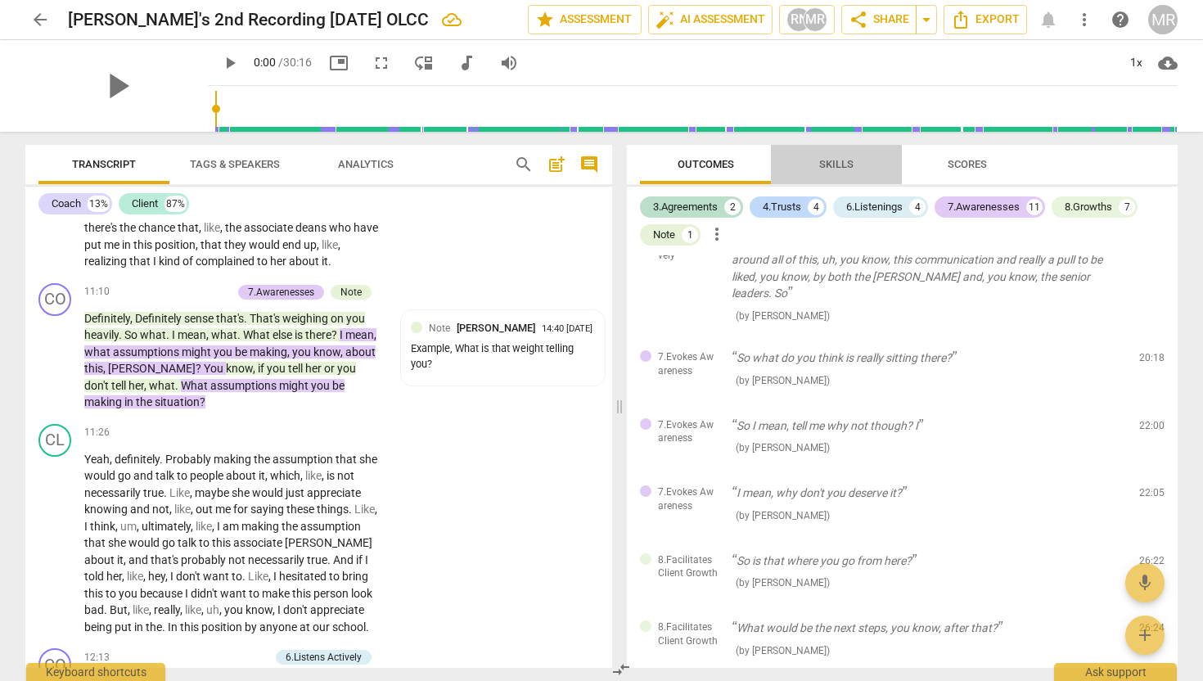
click at [840, 160] on span "Skills" at bounding box center [836, 164] width 34 height 12
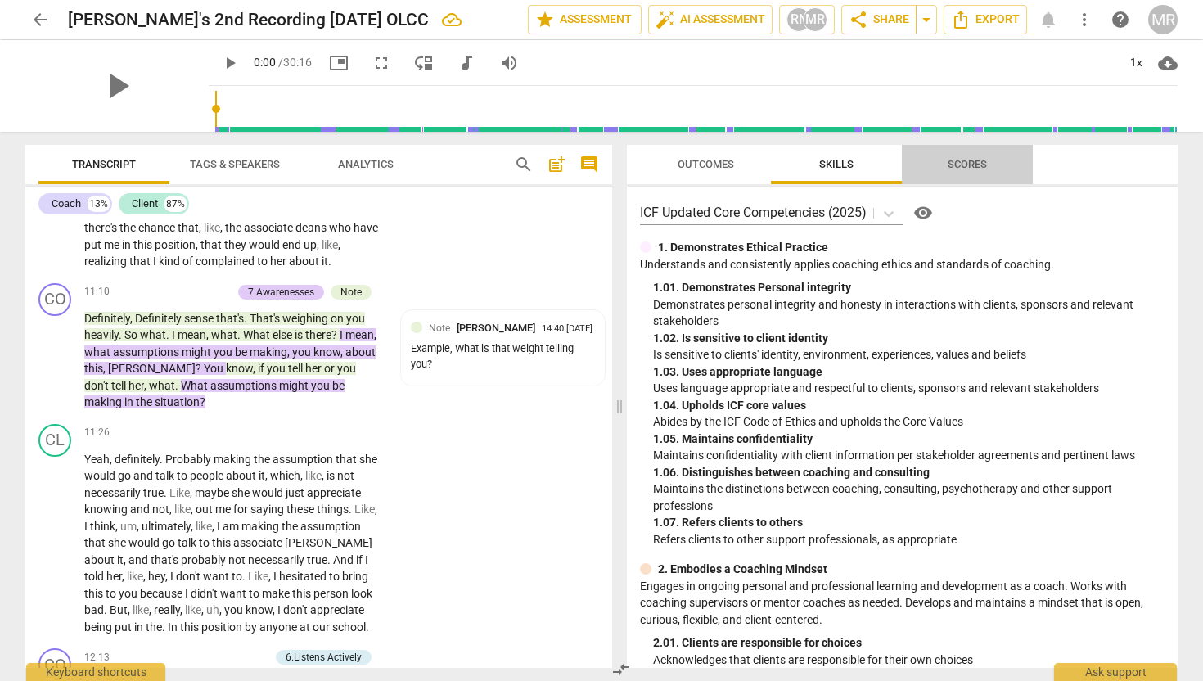
click at [961, 162] on span "Scores" at bounding box center [967, 164] width 39 height 12
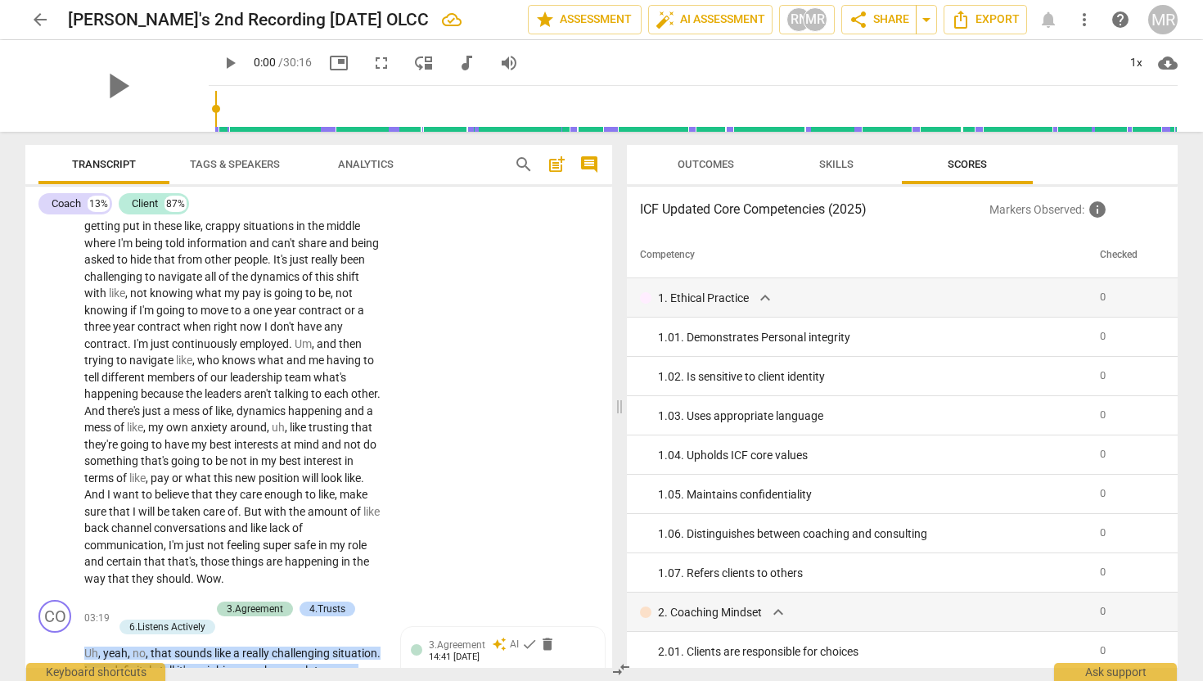
scroll to position [615, 0]
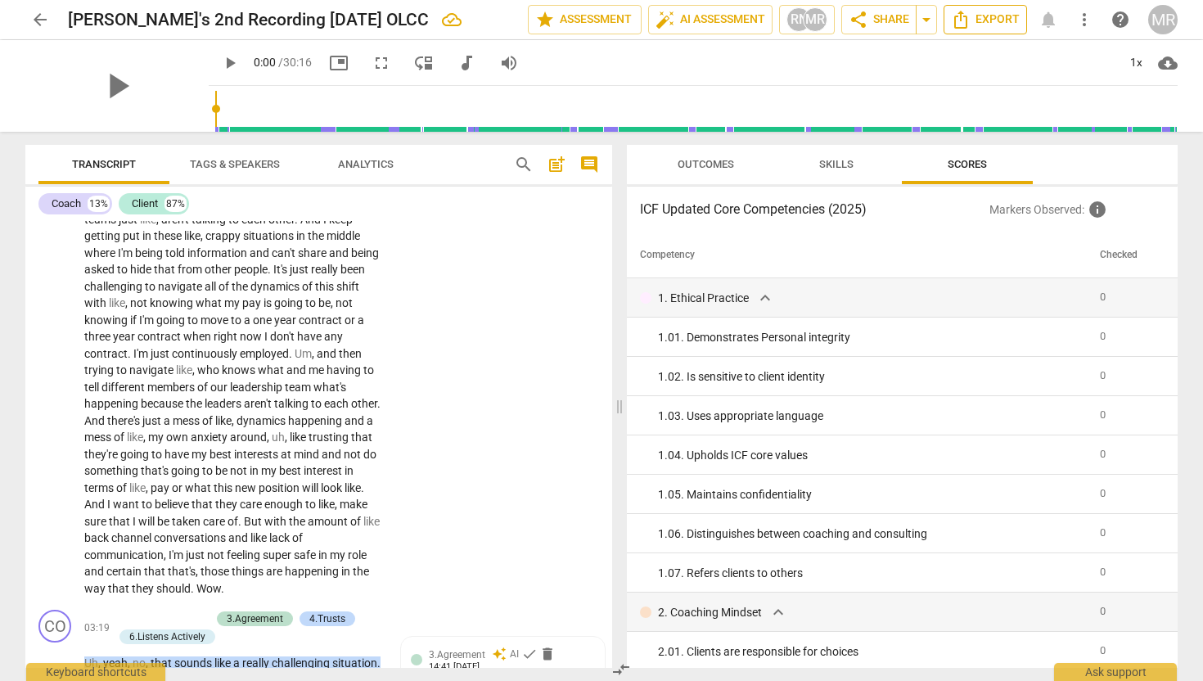
click at [999, 16] on span "Export" at bounding box center [985, 20] width 69 height 20
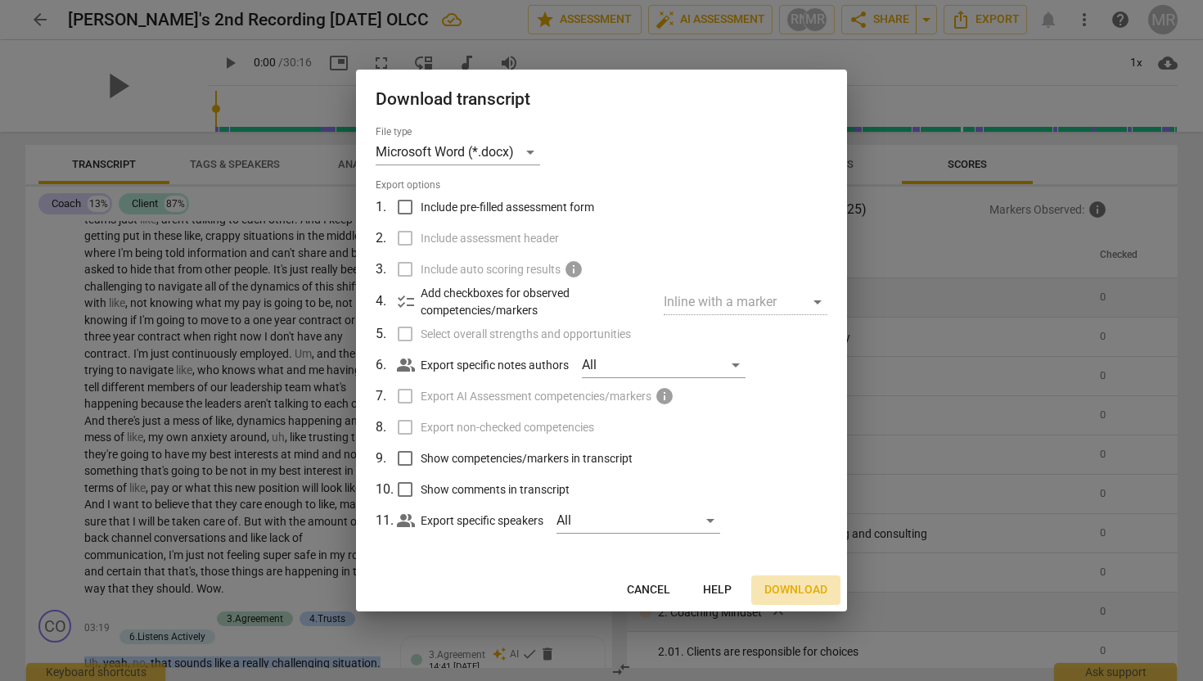
click at [793, 585] on span "Download" at bounding box center [795, 590] width 63 height 16
